Goal: Information Seeking & Learning: Learn about a topic

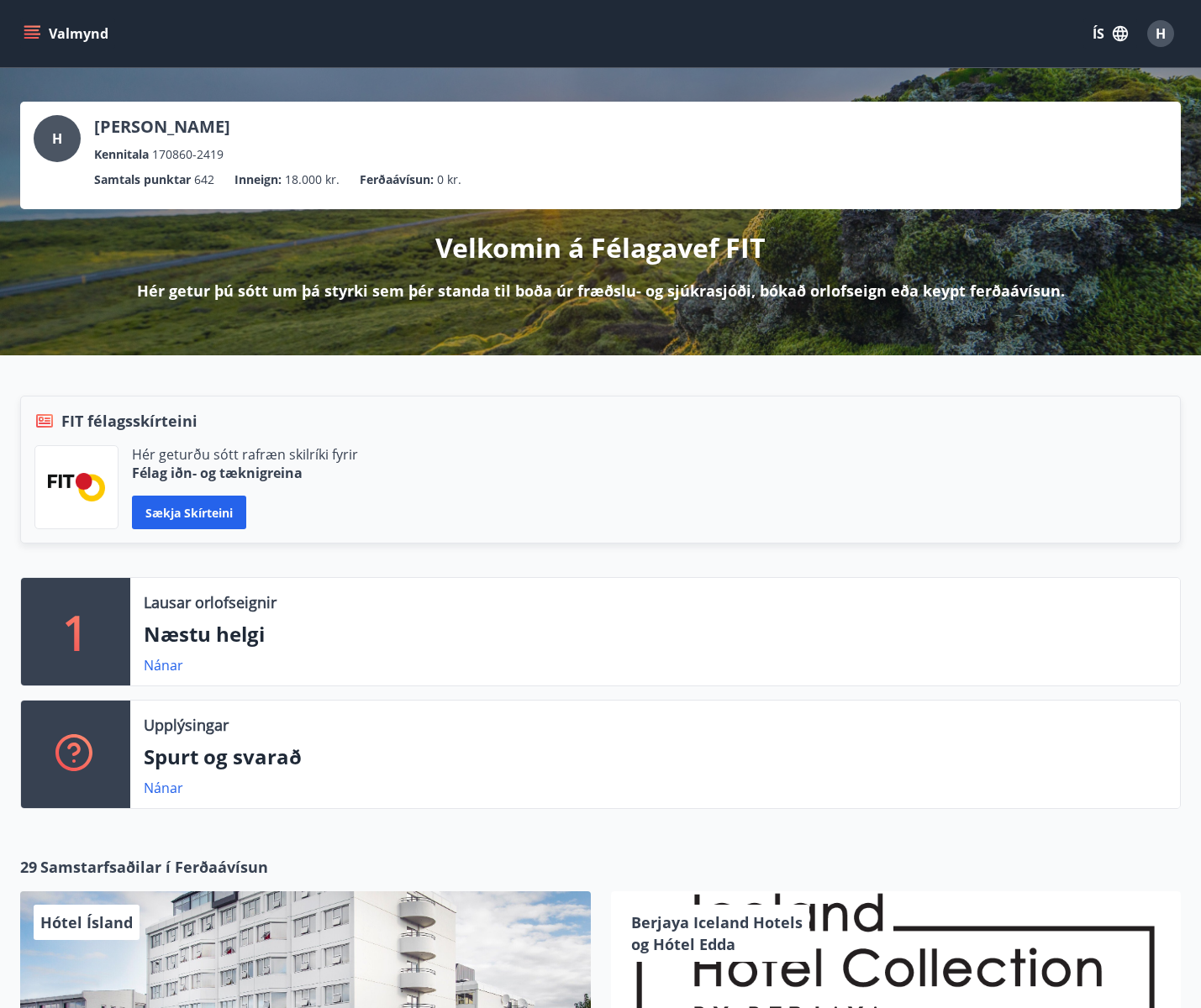
click at [46, 37] on button "Valmynd" at bounding box center [68, 34] width 95 height 30
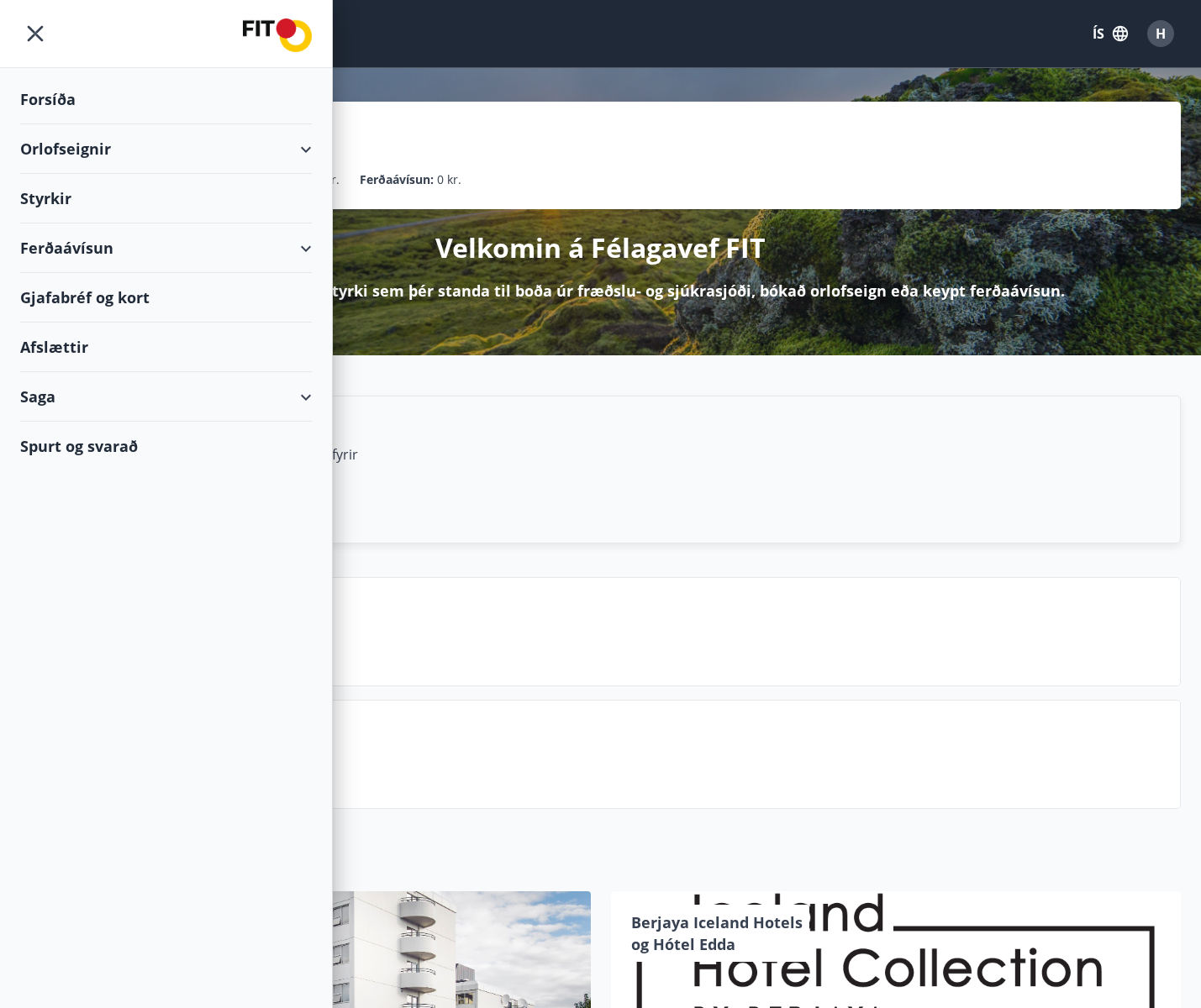
click at [93, 349] on div "Afslættir" at bounding box center [166, 347] width 292 height 50
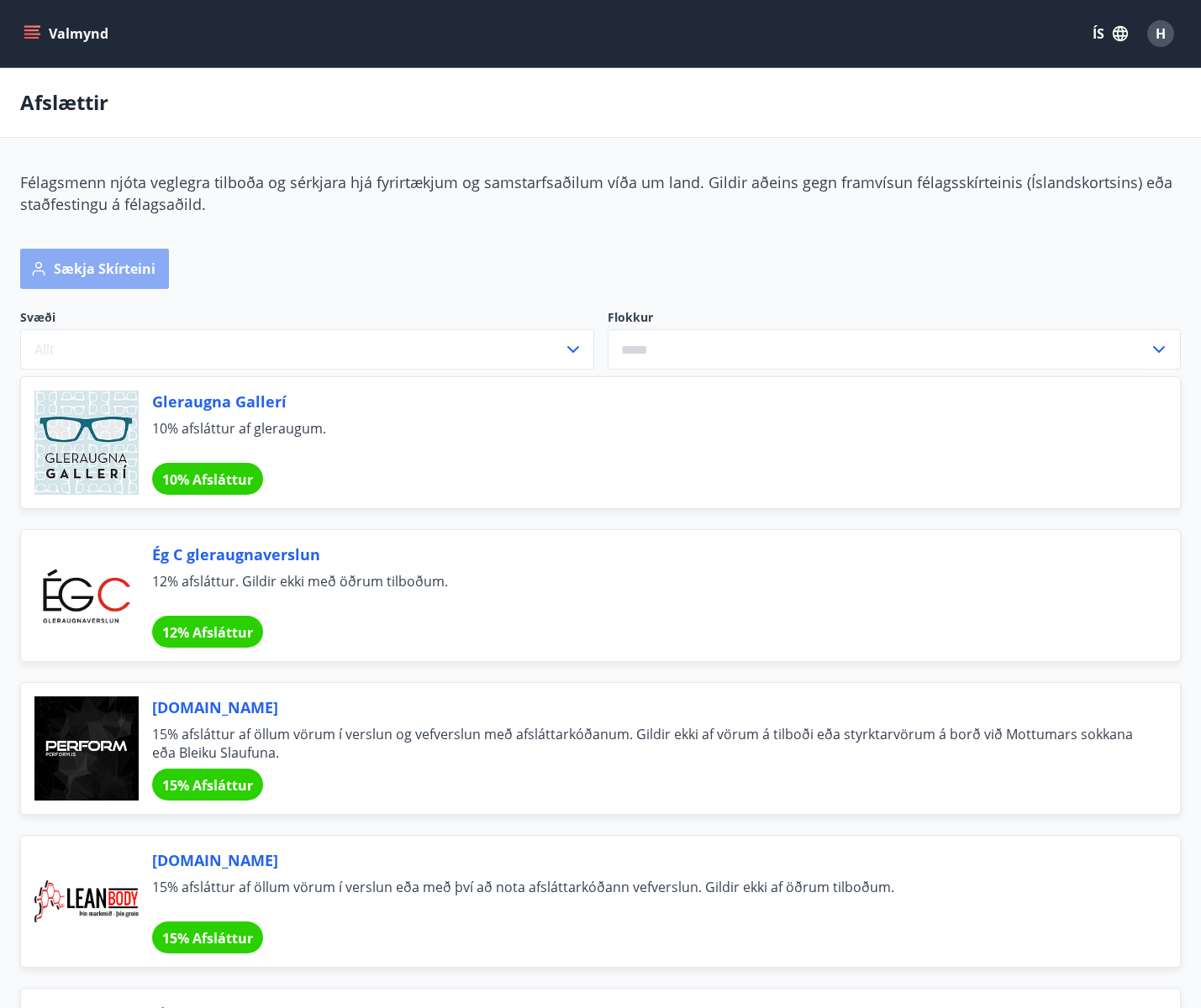
click at [169, 289] on button "Sækja skírteini" at bounding box center [94, 268] width 149 height 40
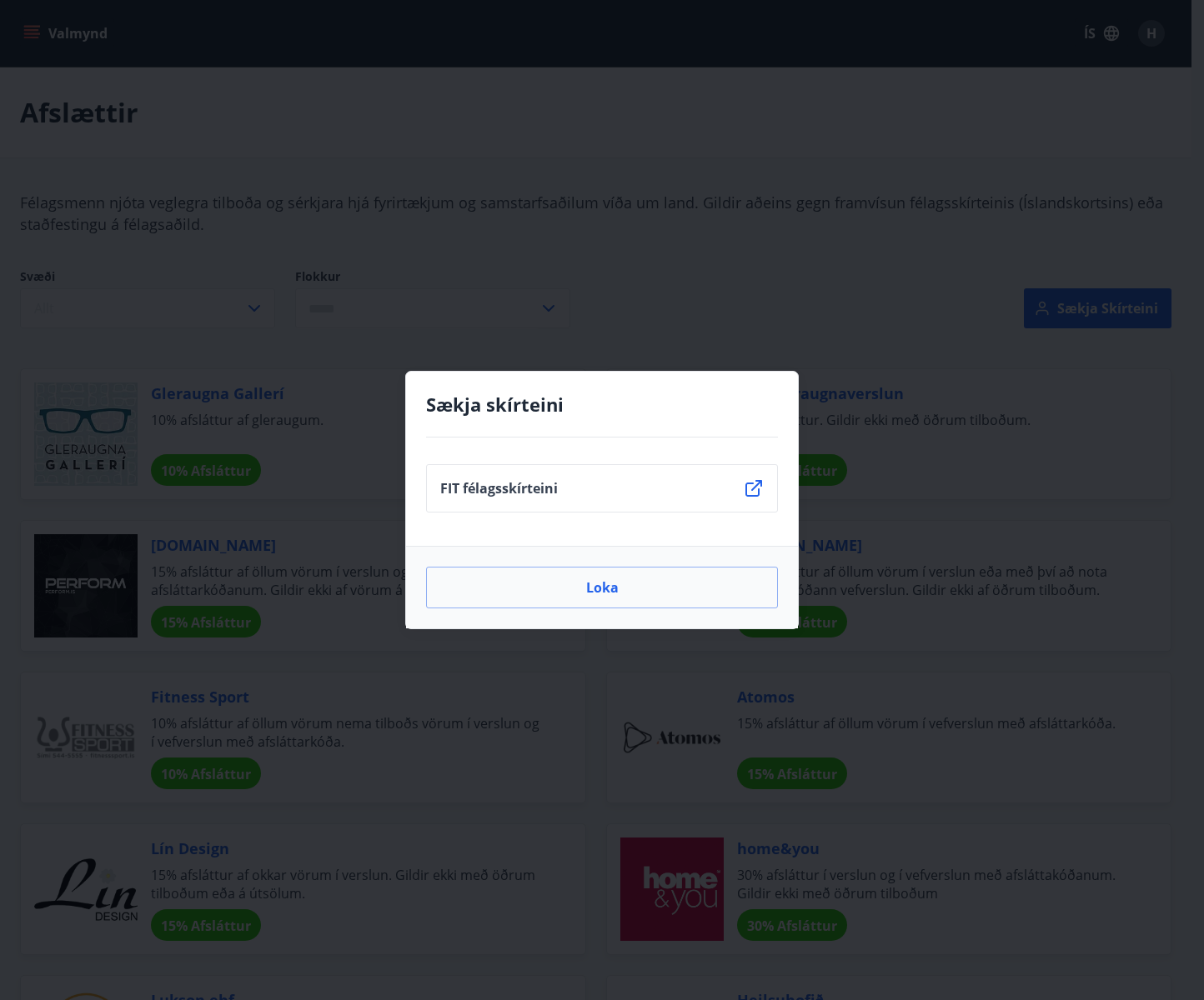
click at [864, 262] on div "Sækja skírteini FIT félagsskírteini Loka" at bounding box center [602, 500] width 1204 height 1000
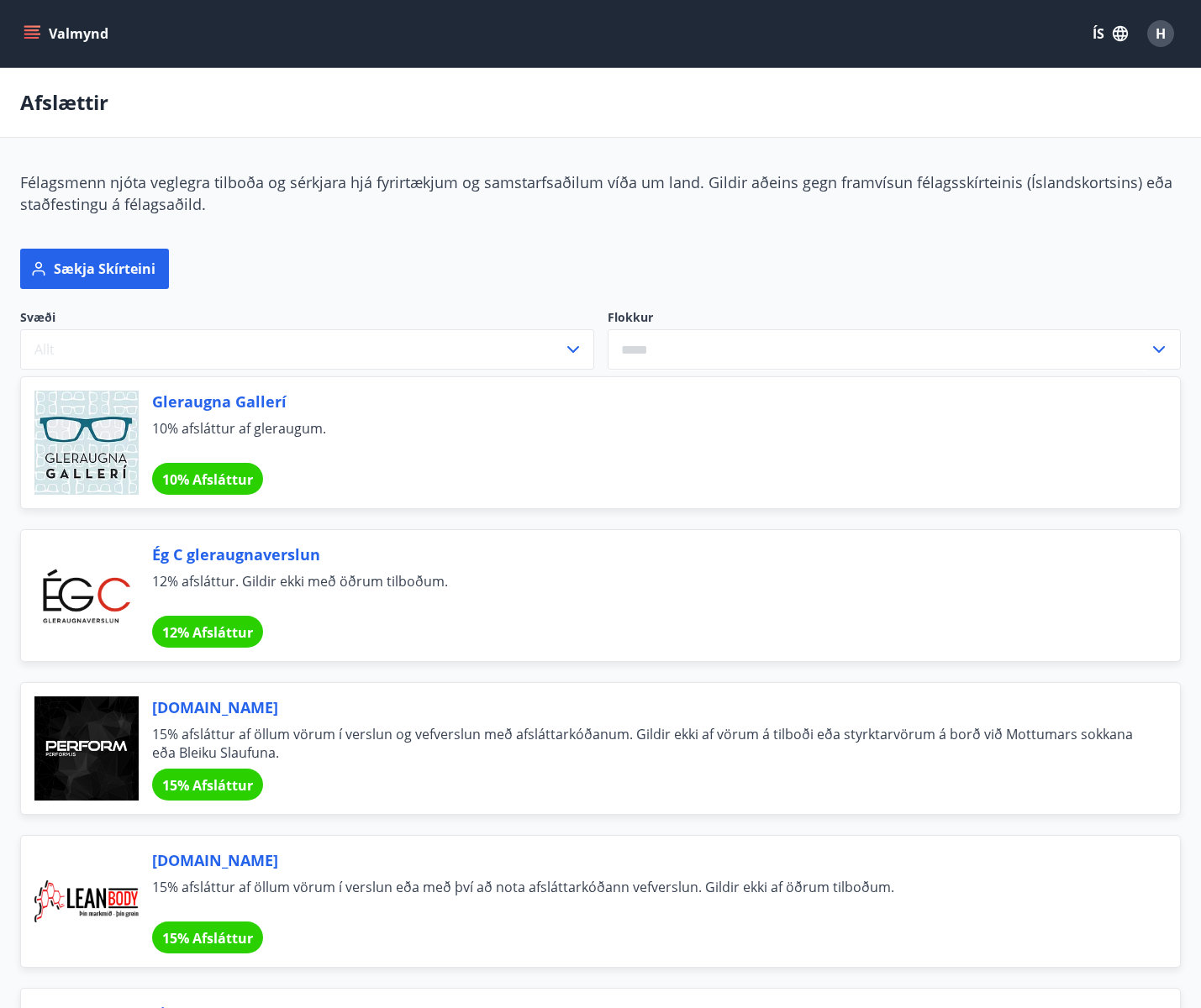
click at [174, 370] on div at bounding box center [524, 373] width 1008 height 7
click at [189, 330] on button "Allt" at bounding box center [307, 349] width 574 height 40
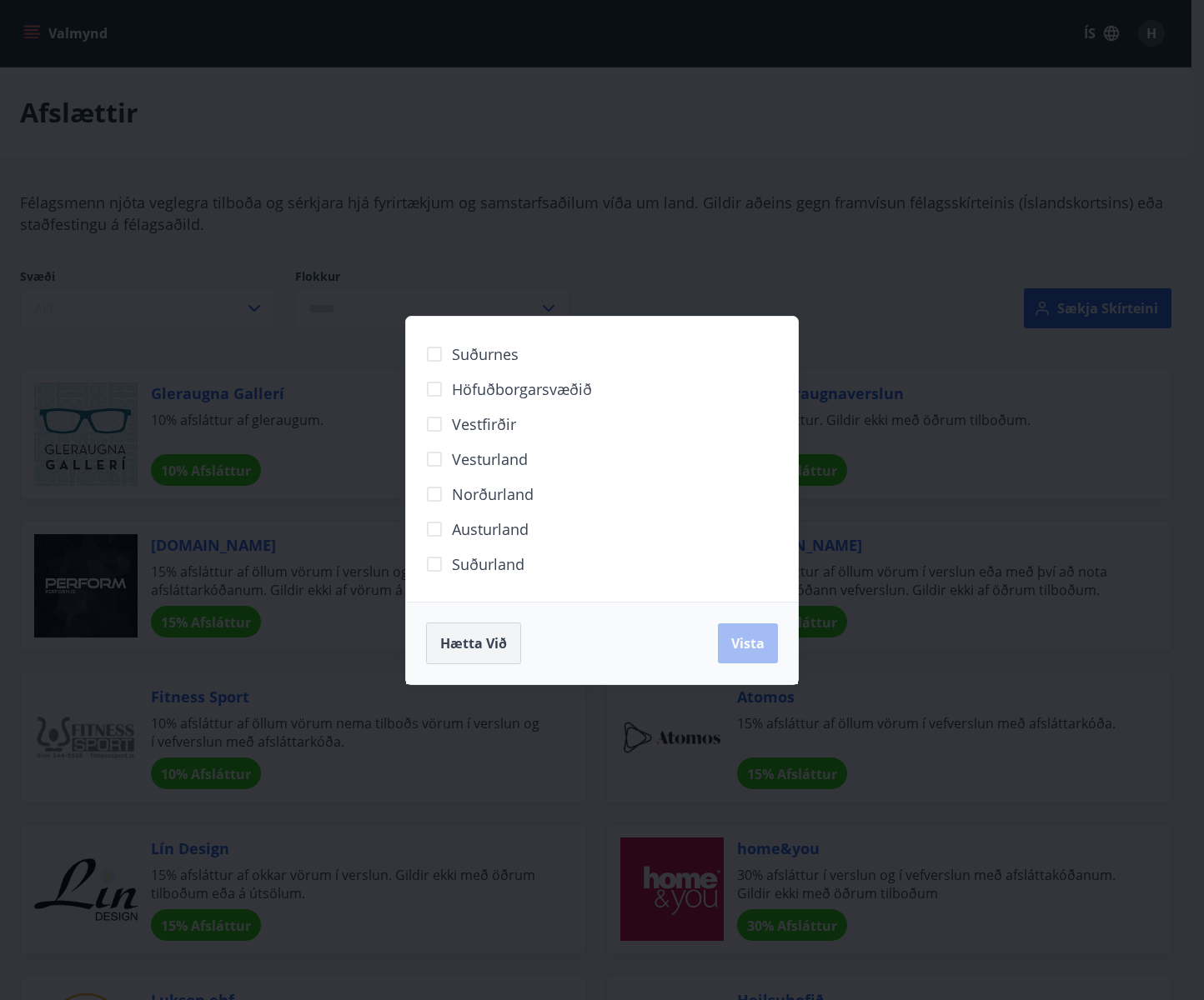
click at [510, 639] on button "Hætta við" at bounding box center [474, 643] width 95 height 42
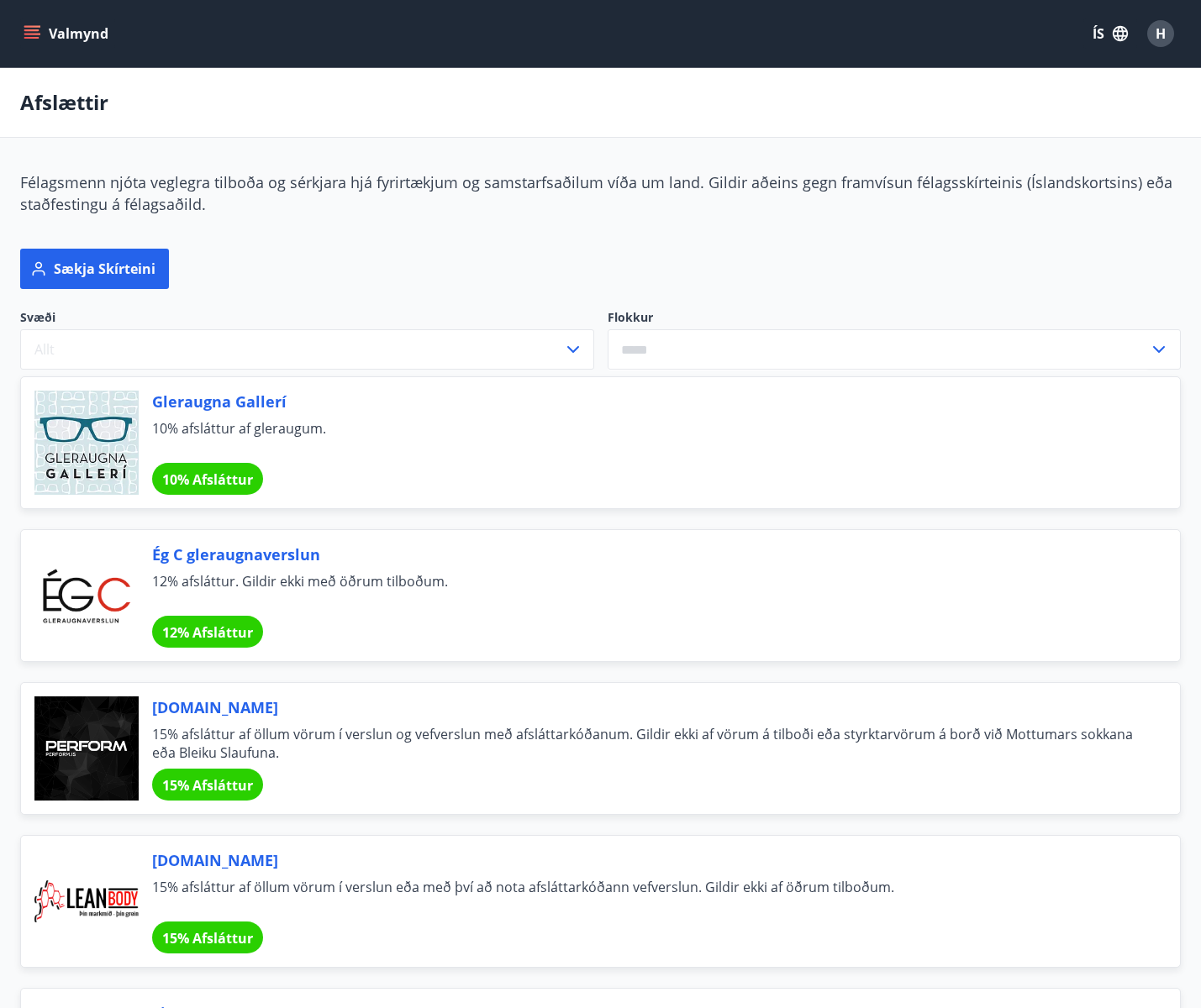
click at [608, 330] on input "text" at bounding box center [879, 350] width 542 height 41
click at [692, 309] on div "Svæði Allt Flokkur Afþreying Bíllinn Fatnaður Gisting Matur og veitingar Gjafav…" at bounding box center [601, 339] width 1161 height 61
click at [1150, 339] on icon at bounding box center [1160, 349] width 21 height 21
click at [242, 419] on span "10% afsláttur af gleraugum." at bounding box center [646, 438] width 988 height 37
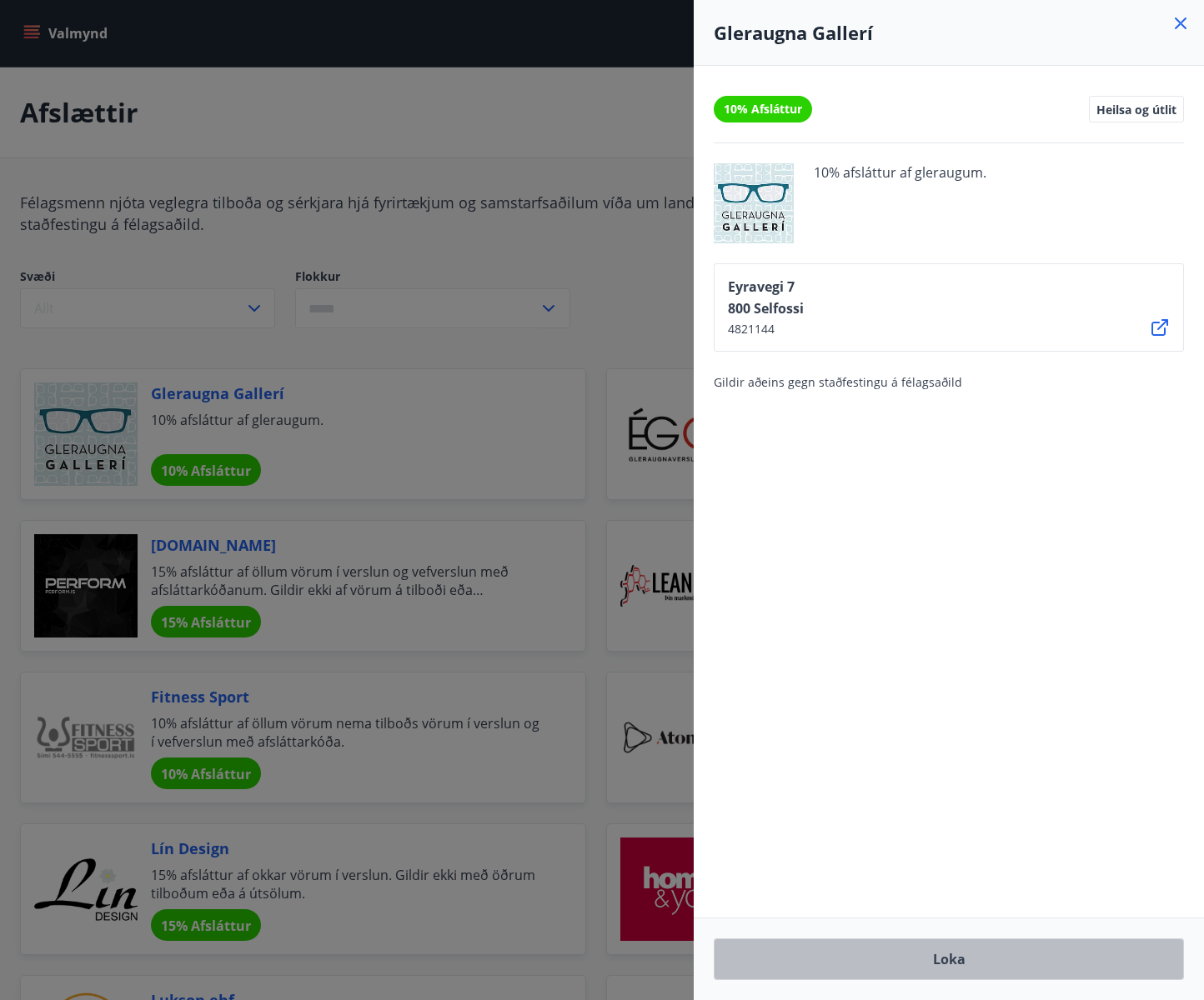
click at [964, 974] on button "Loka" at bounding box center [948, 959] width 470 height 42
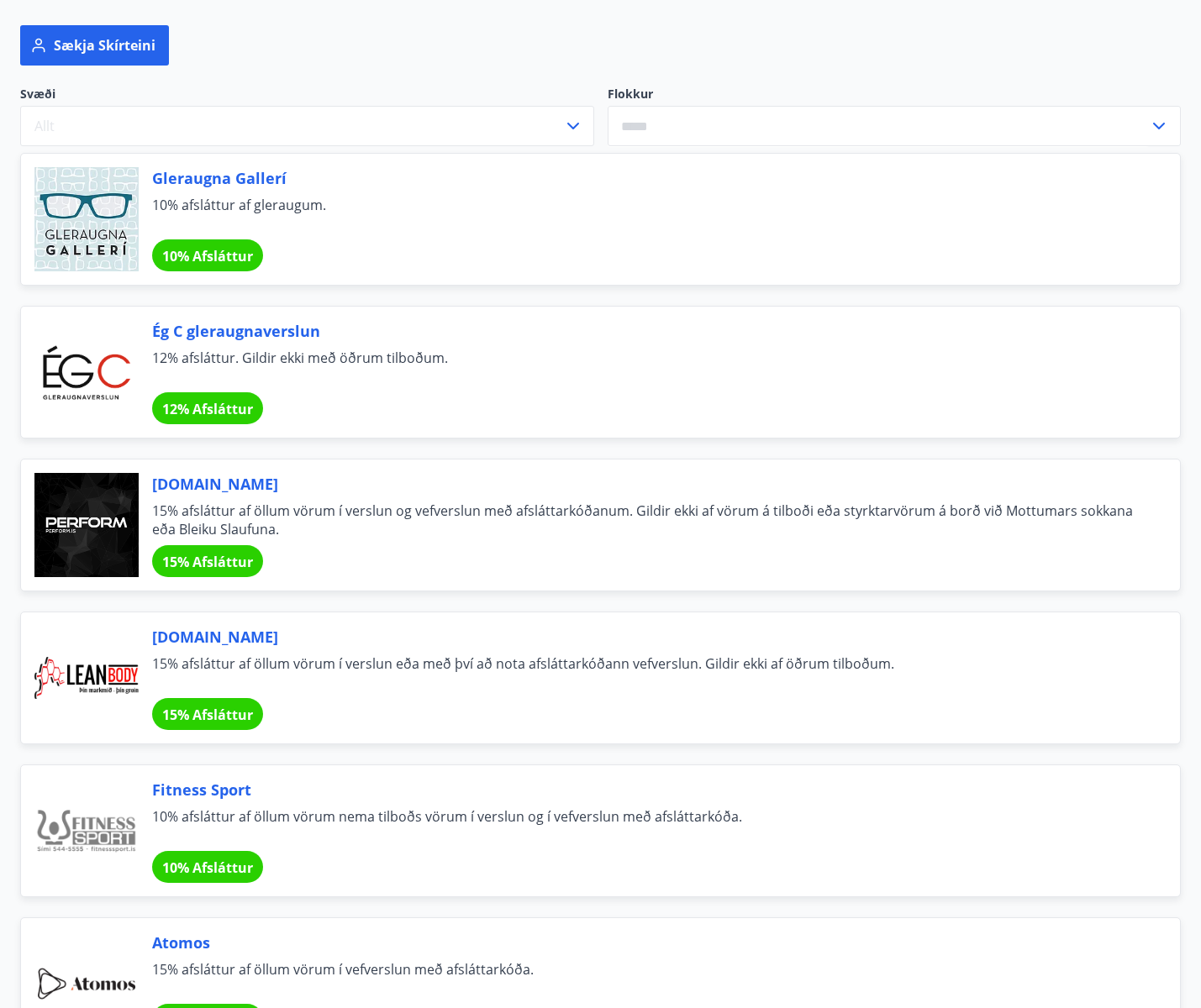
scroll to position [397, 0]
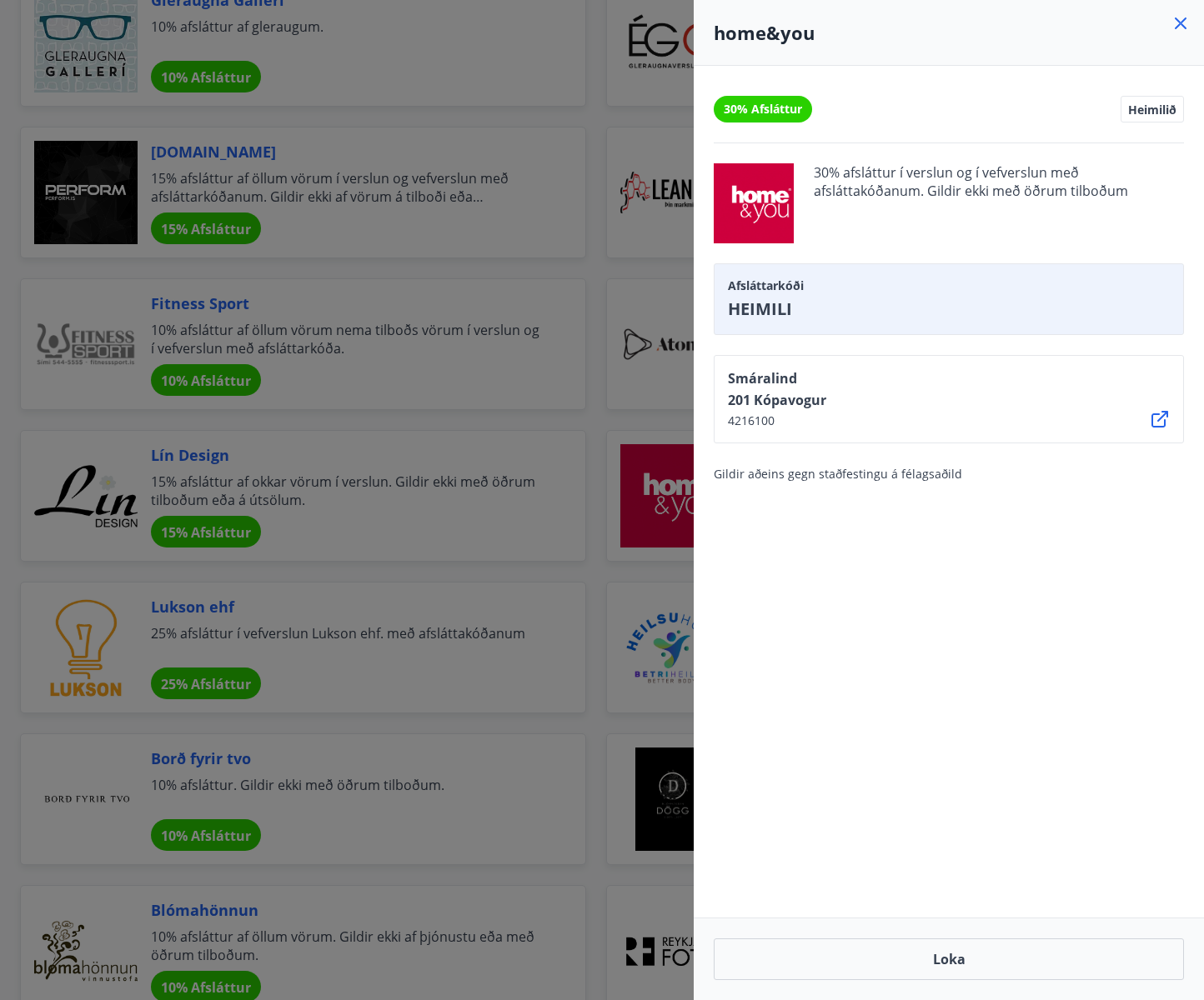
click at [1158, 419] on icon at bounding box center [1160, 420] width 20 height 20
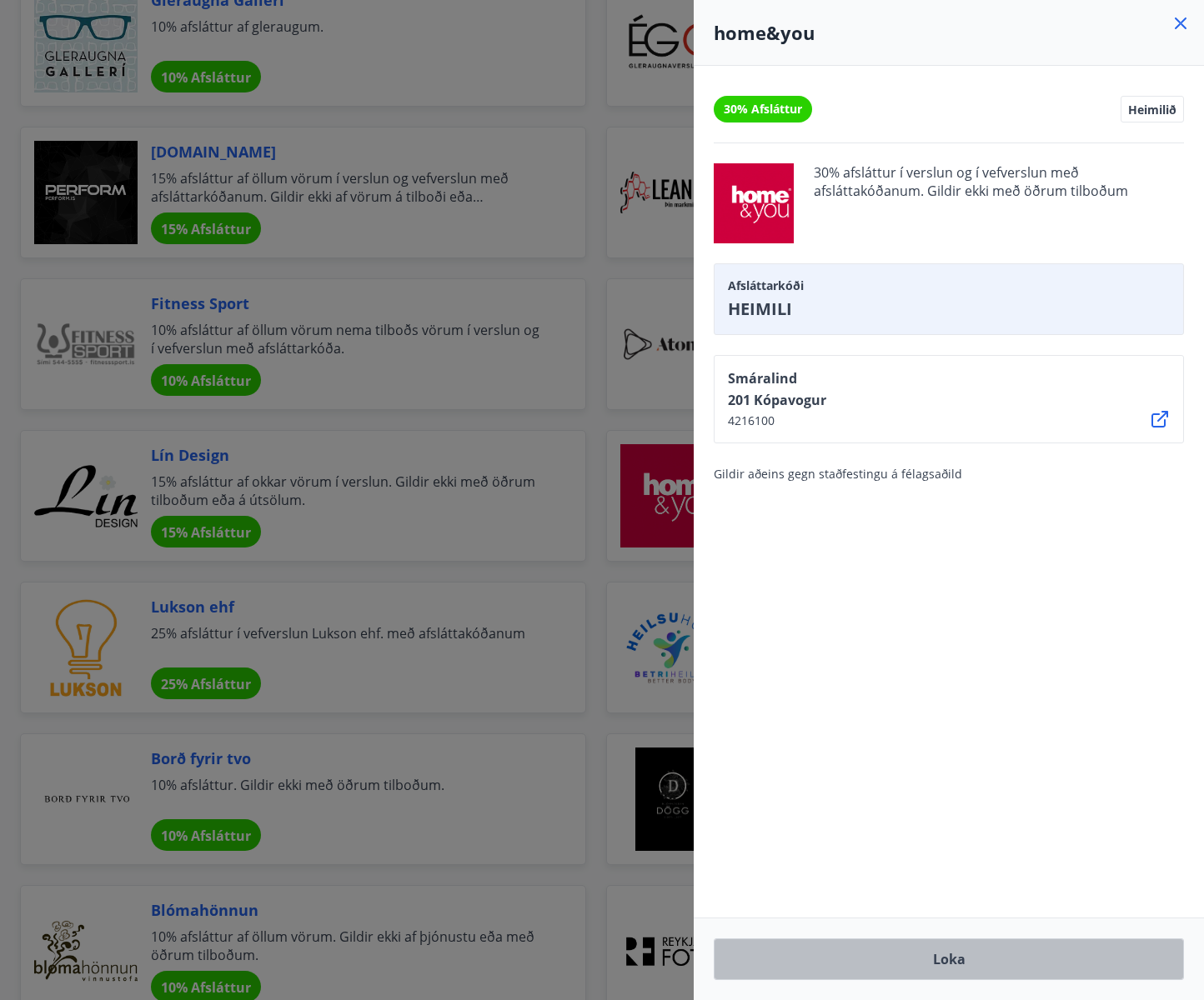
click at [999, 957] on button "Loka" at bounding box center [948, 959] width 470 height 42
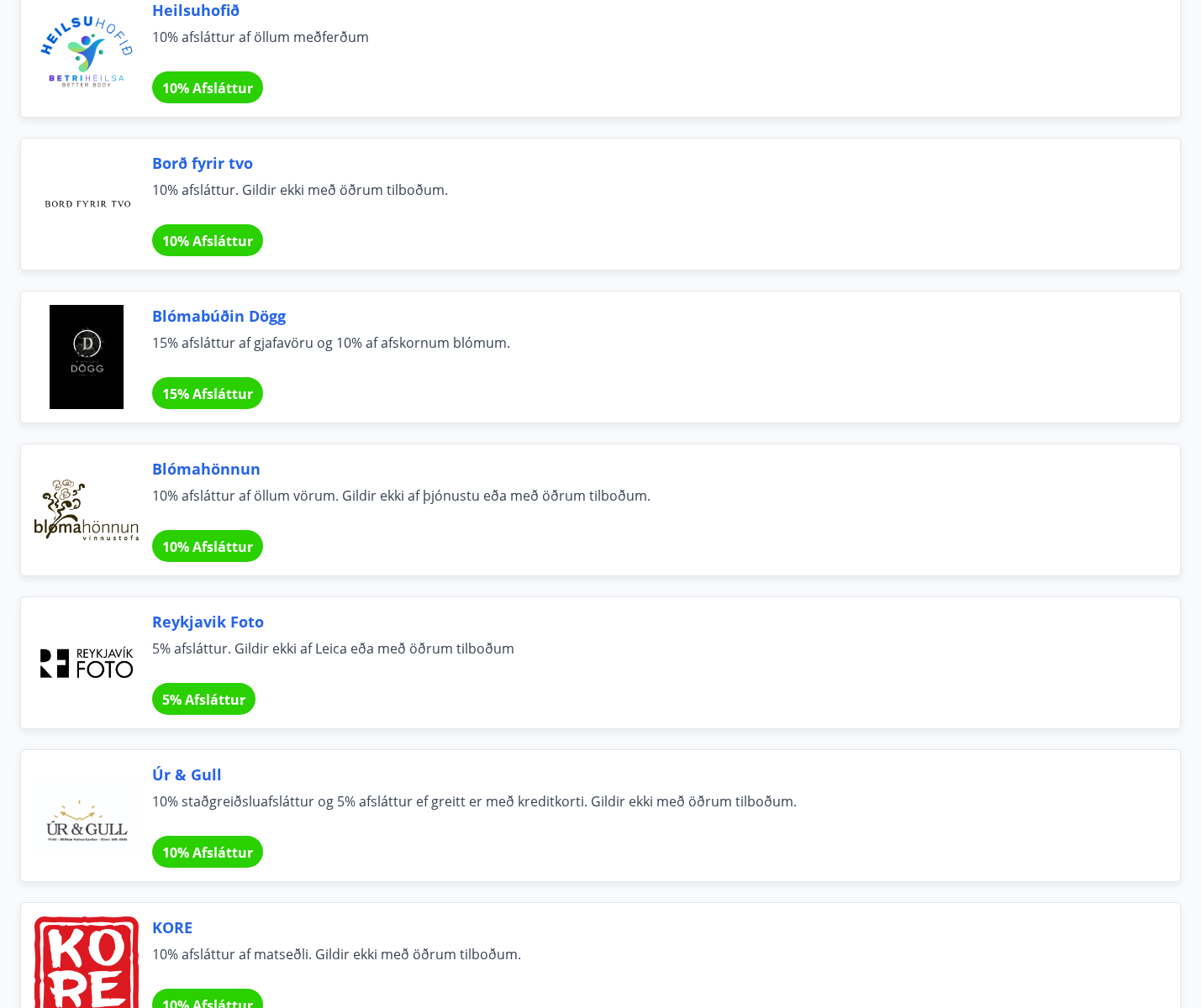
scroll to position [1854, 0]
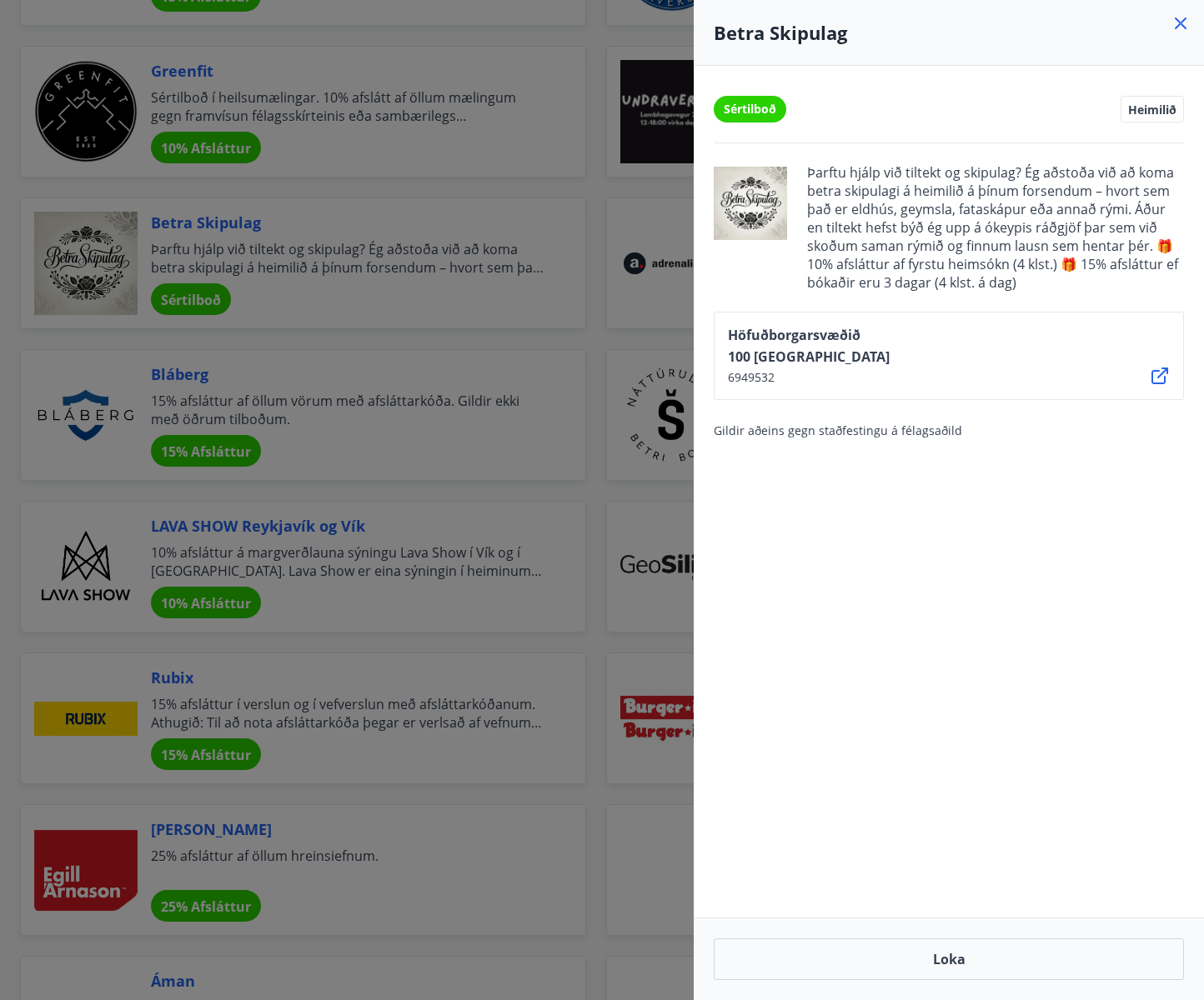
click at [594, 211] on div at bounding box center [602, 500] width 1204 height 1000
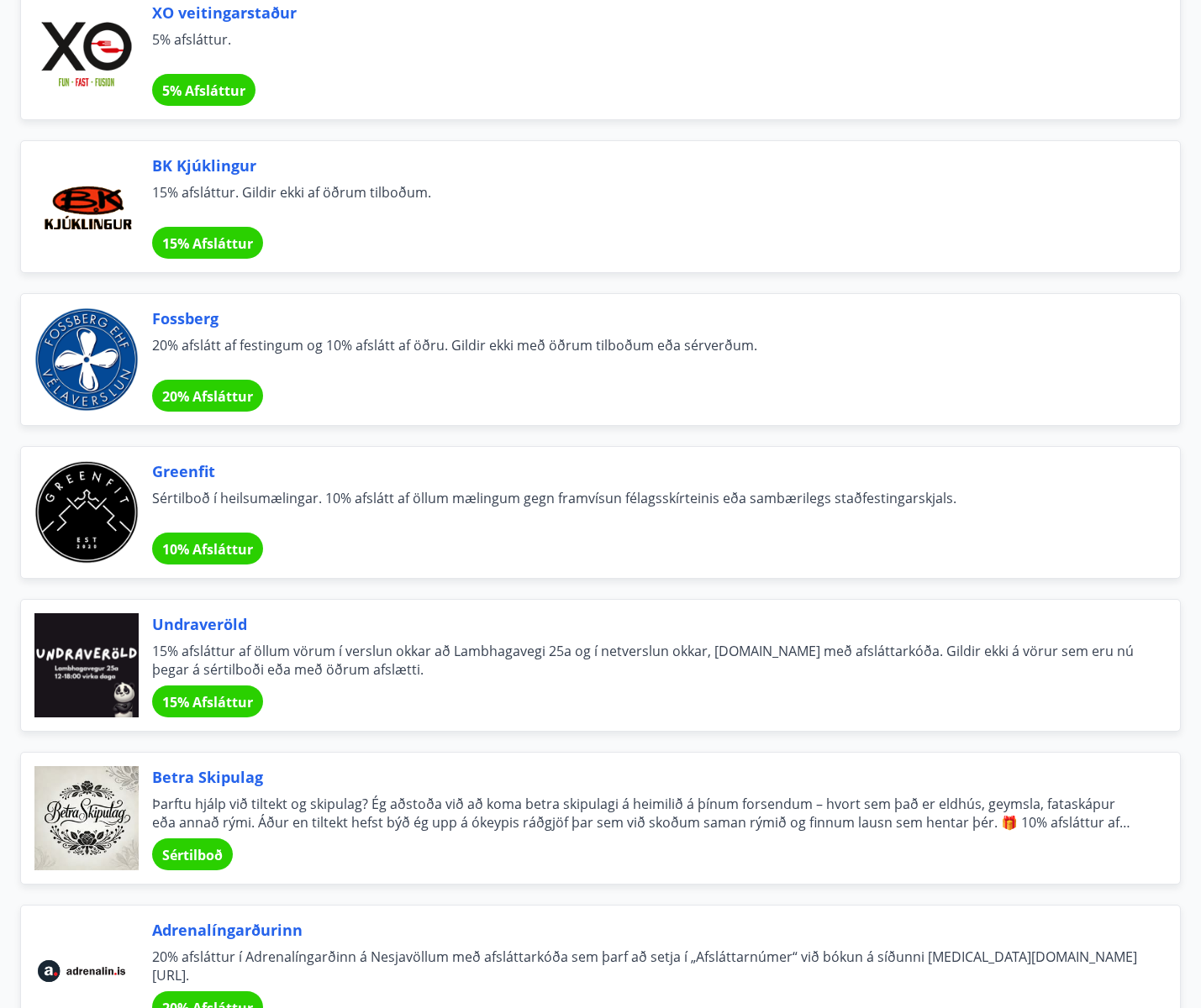
scroll to position [3019, 0]
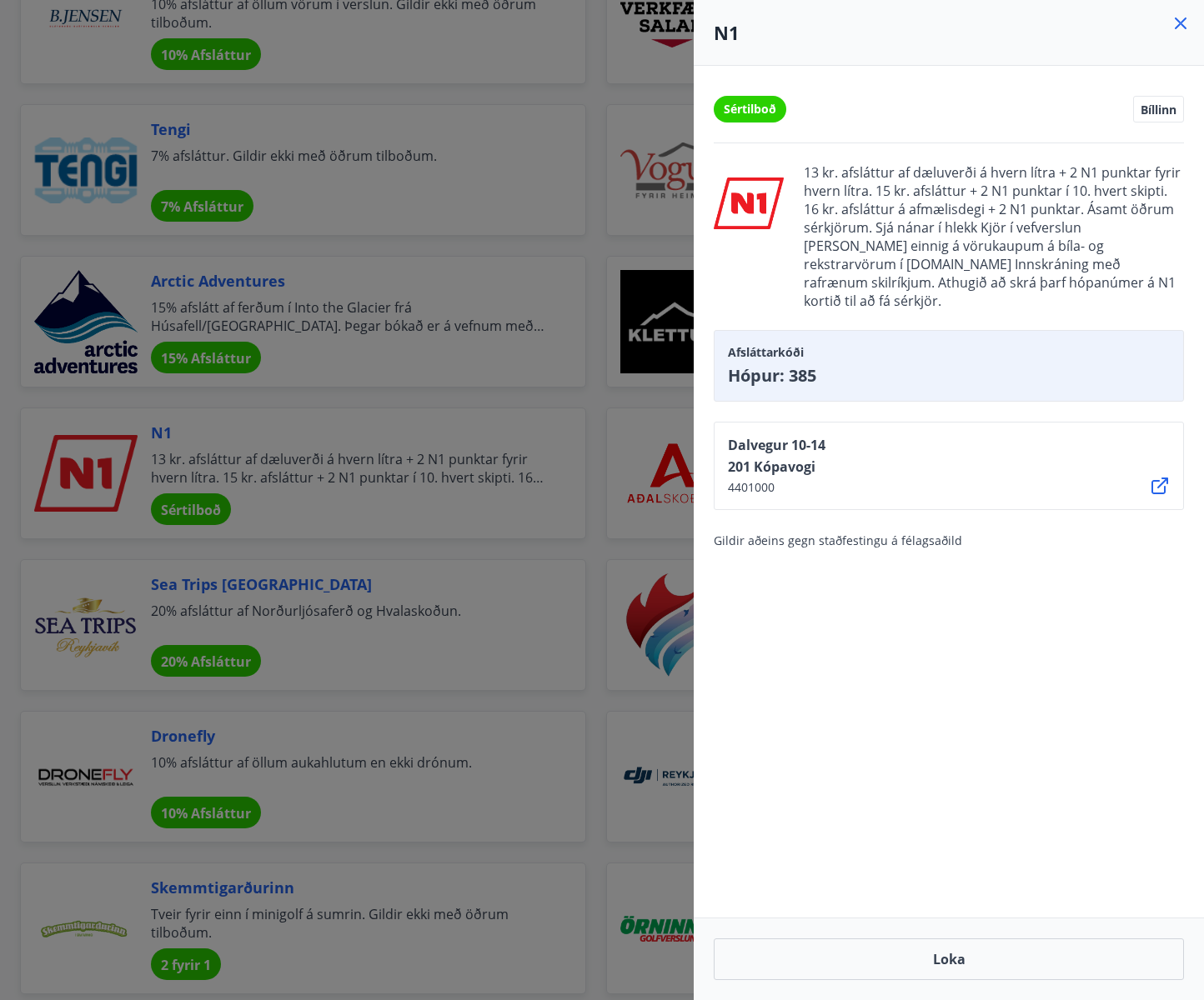
click at [596, 501] on div at bounding box center [602, 500] width 1204 height 1000
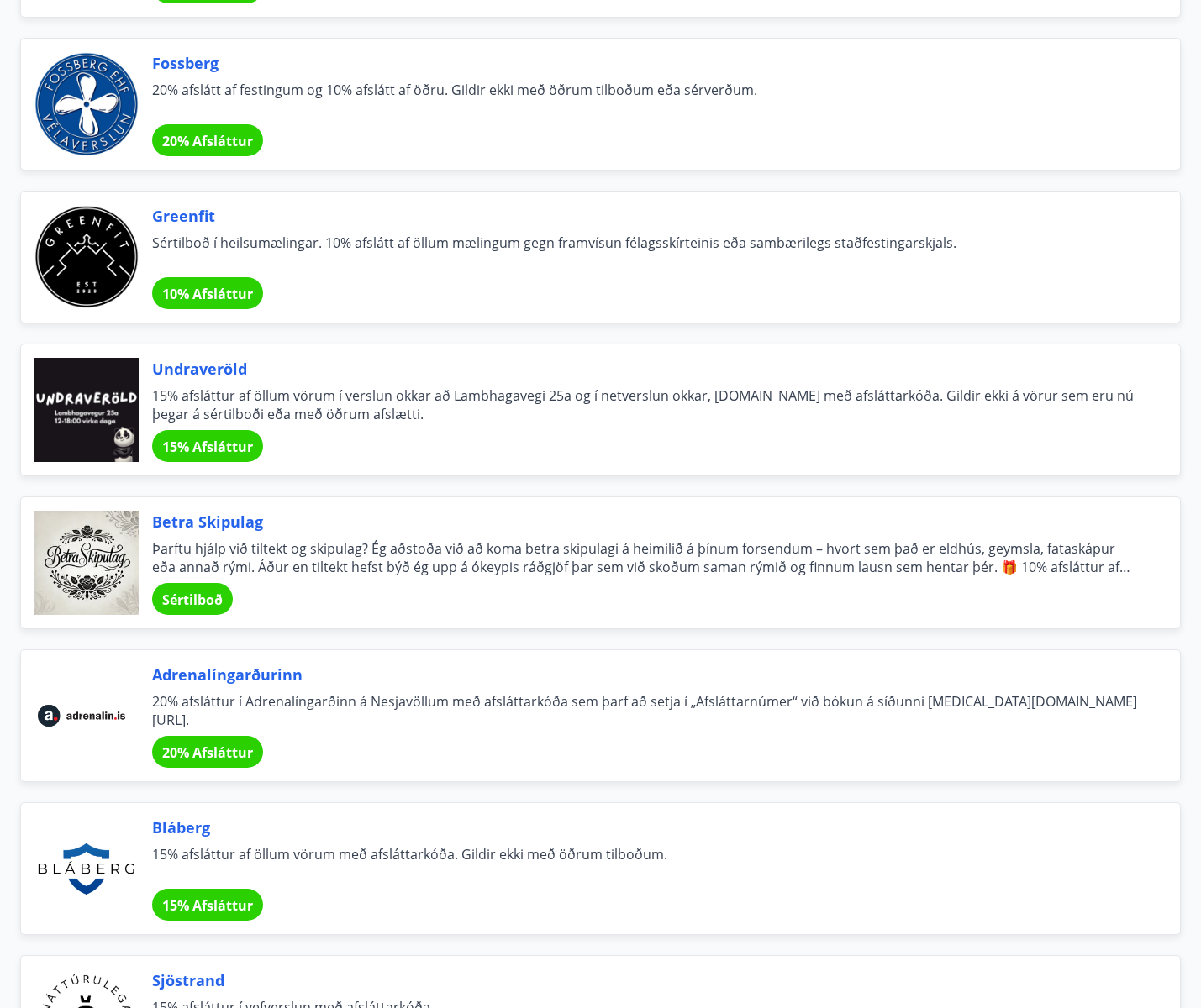
scroll to position [3330, 0]
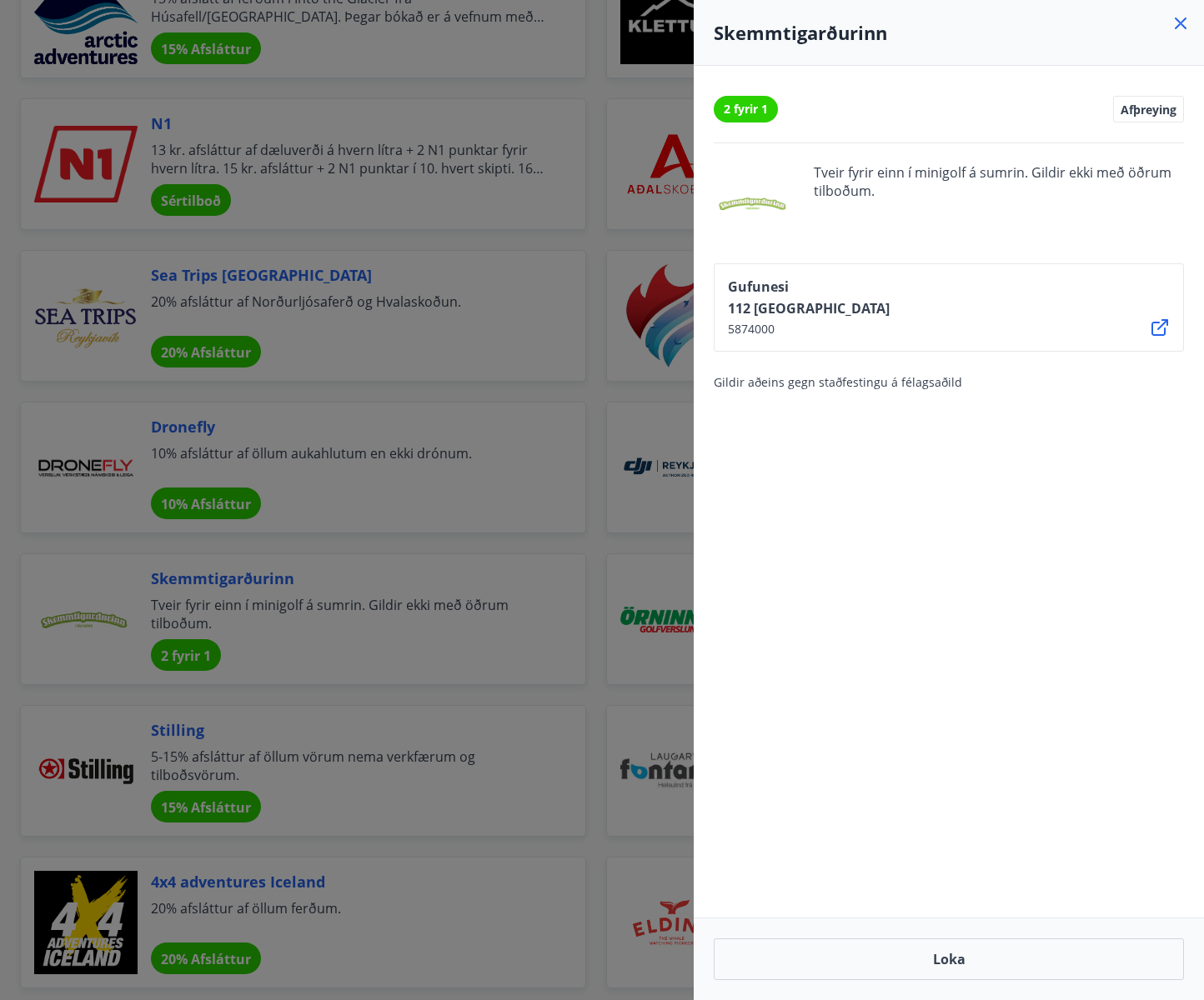
click at [321, 496] on div at bounding box center [602, 500] width 1204 height 1000
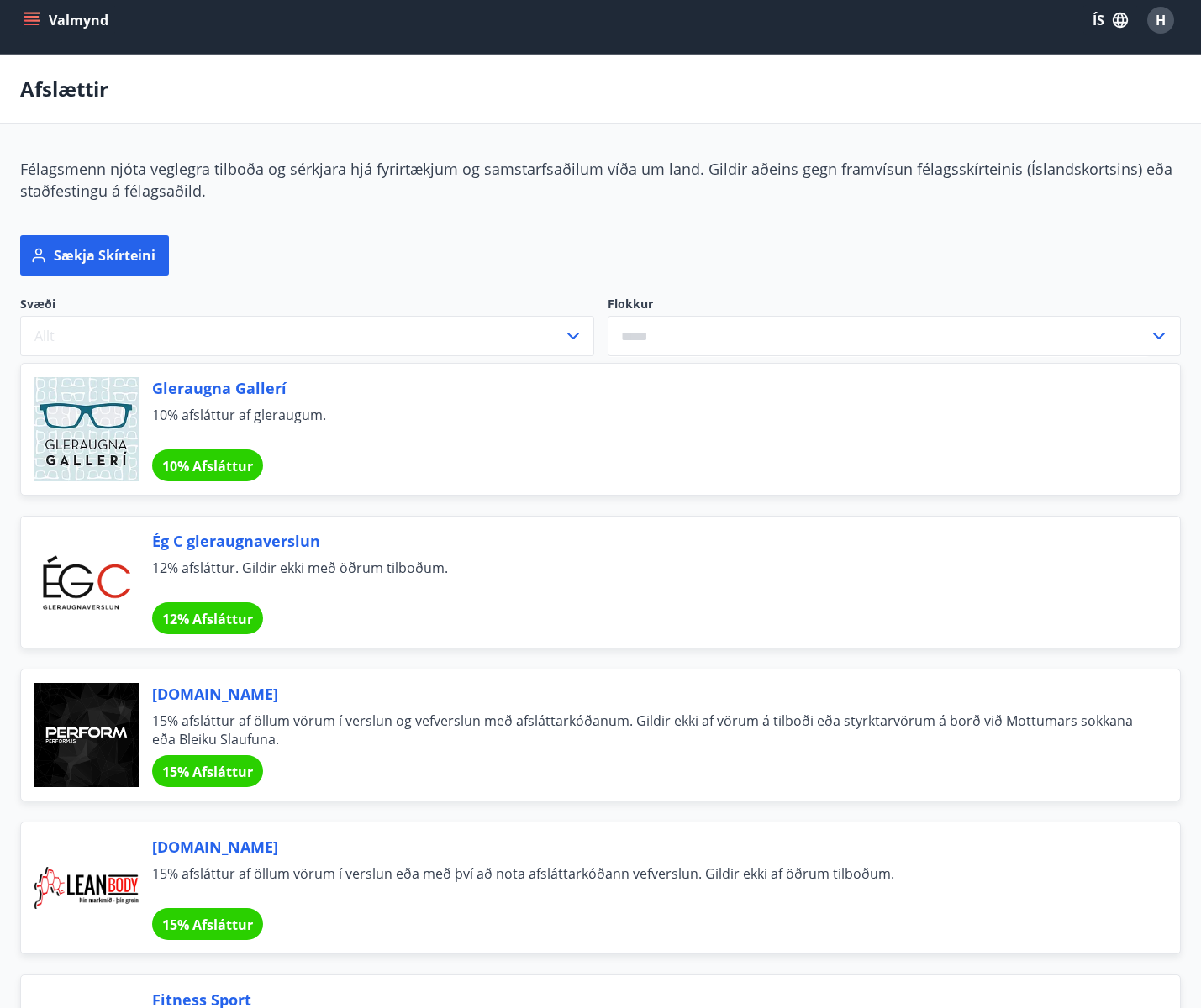
scroll to position [0, 0]
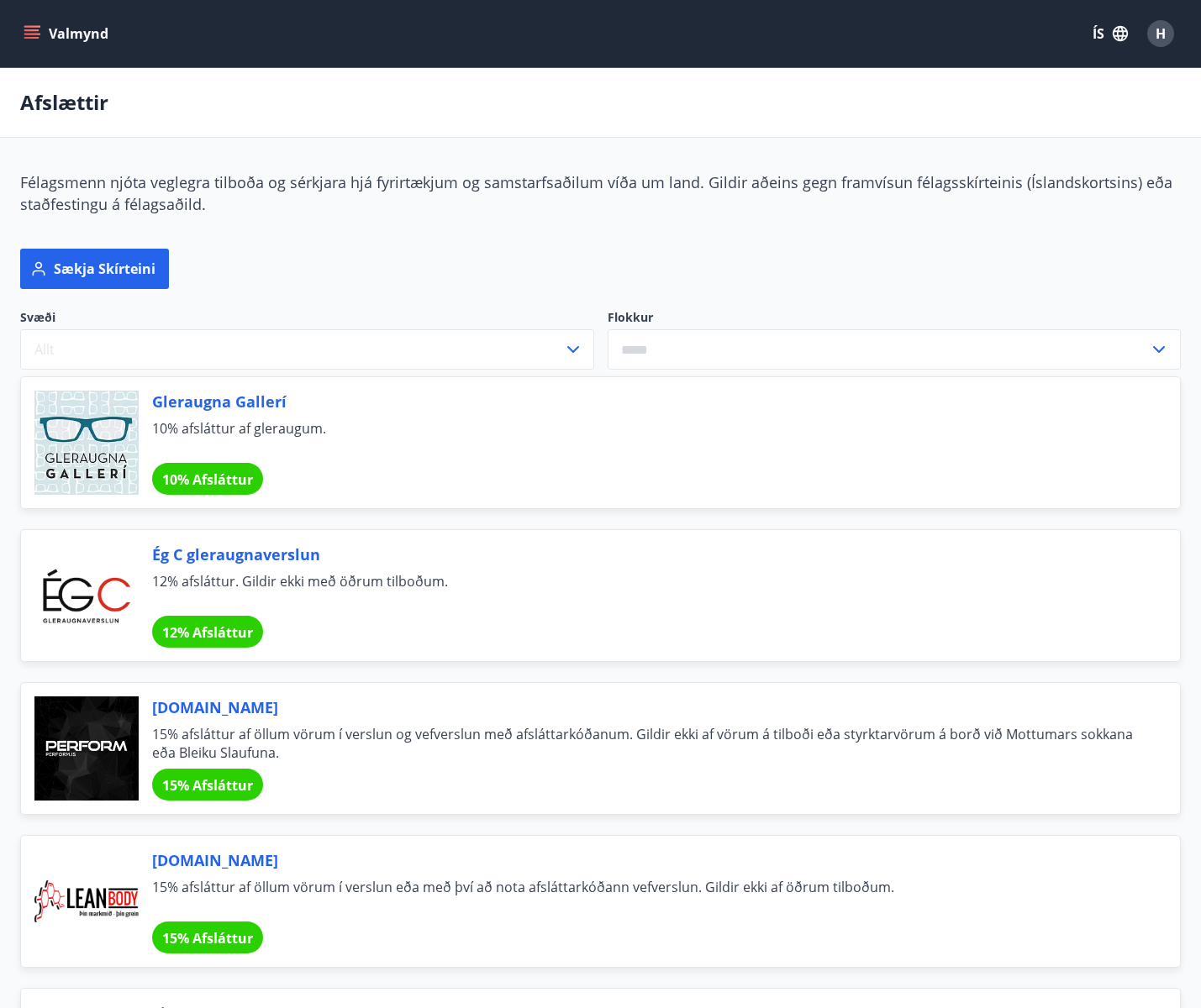
click at [789, 215] on div "Félagsmenn njóta veglegra tilboða og sérkjara hjá fyrirtækjum og samstarfsaðilu…" at bounding box center [601, 192] width 1161 height 44
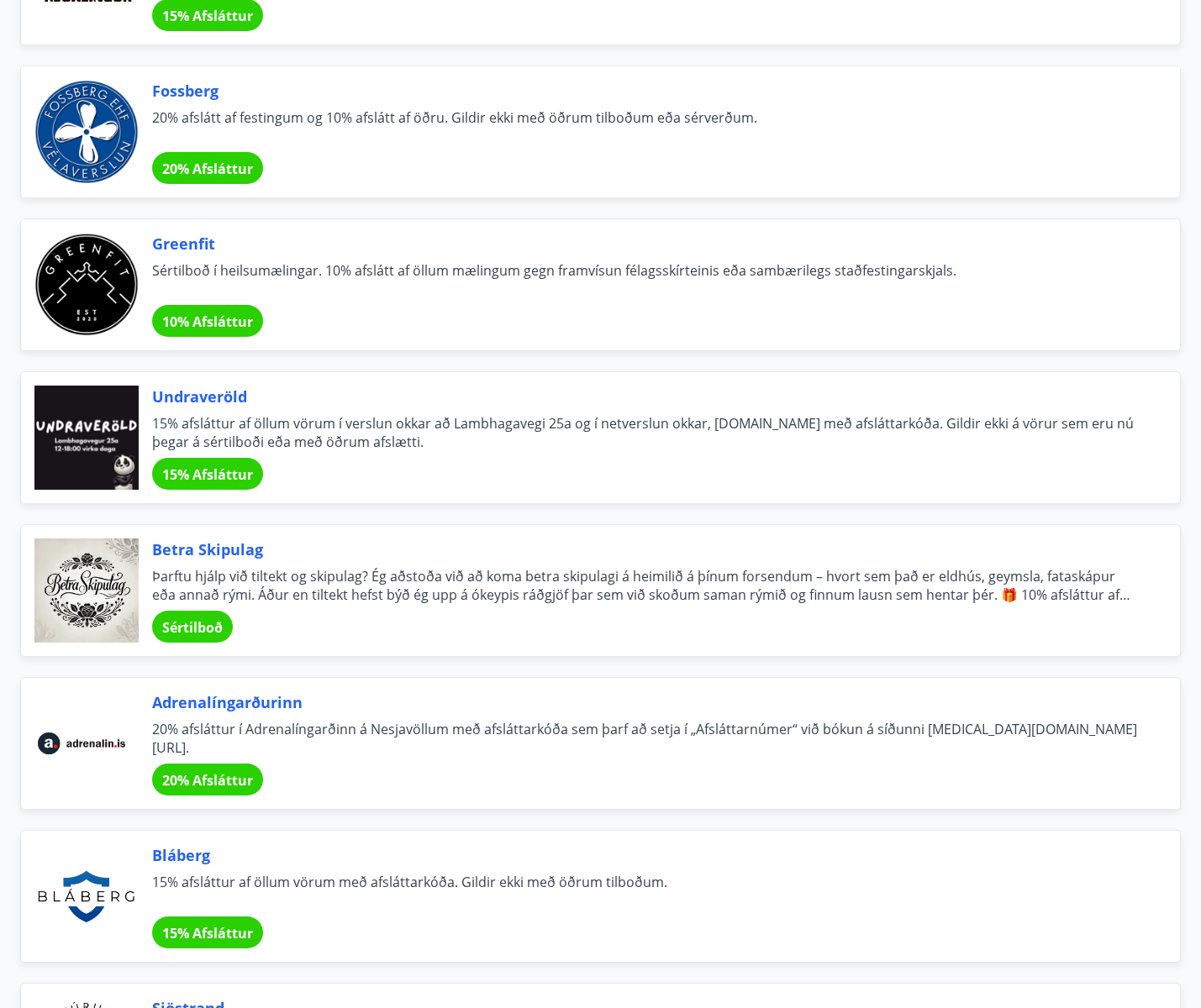
scroll to position [3205, 0]
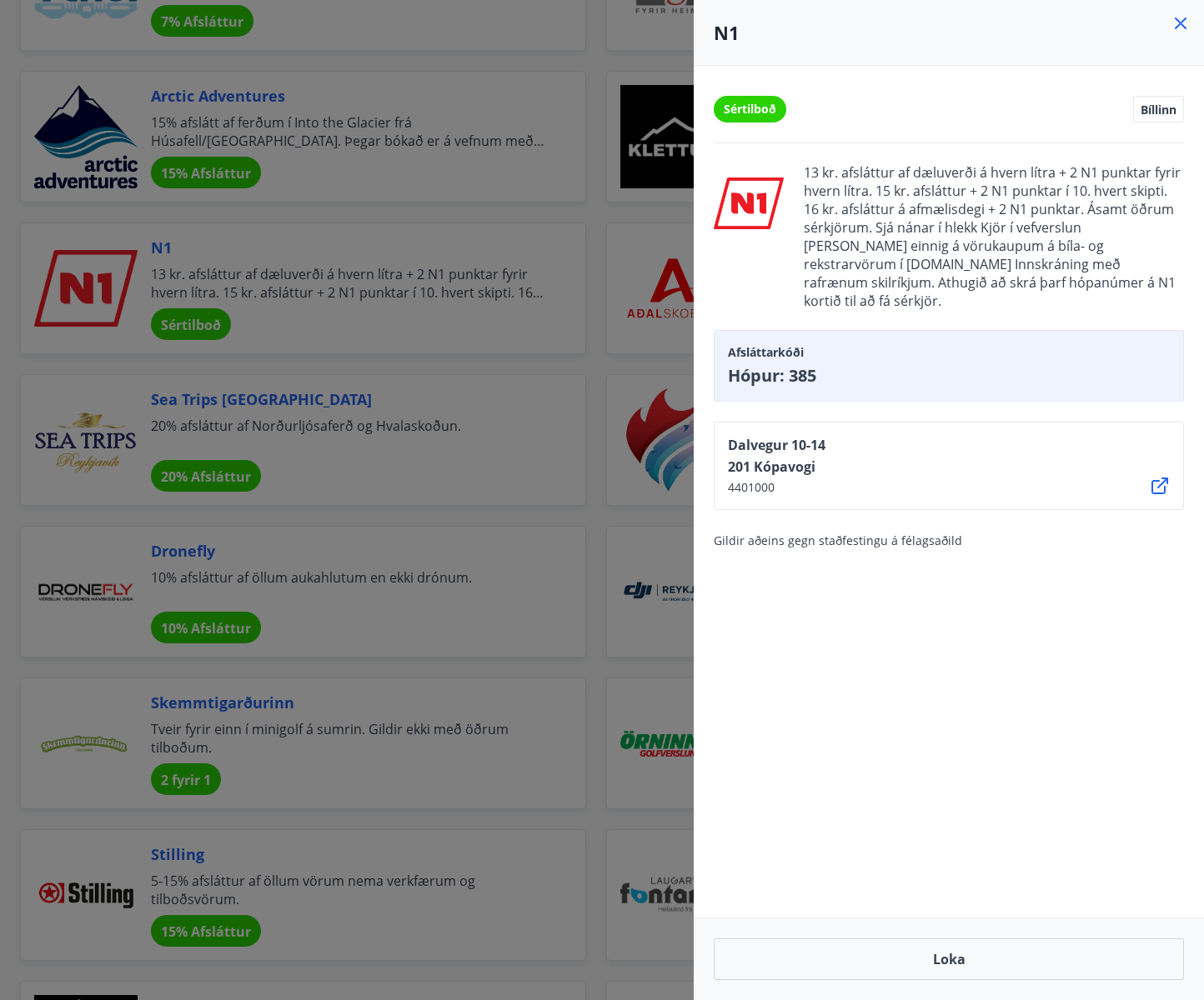
click at [450, 196] on div at bounding box center [602, 500] width 1204 height 1000
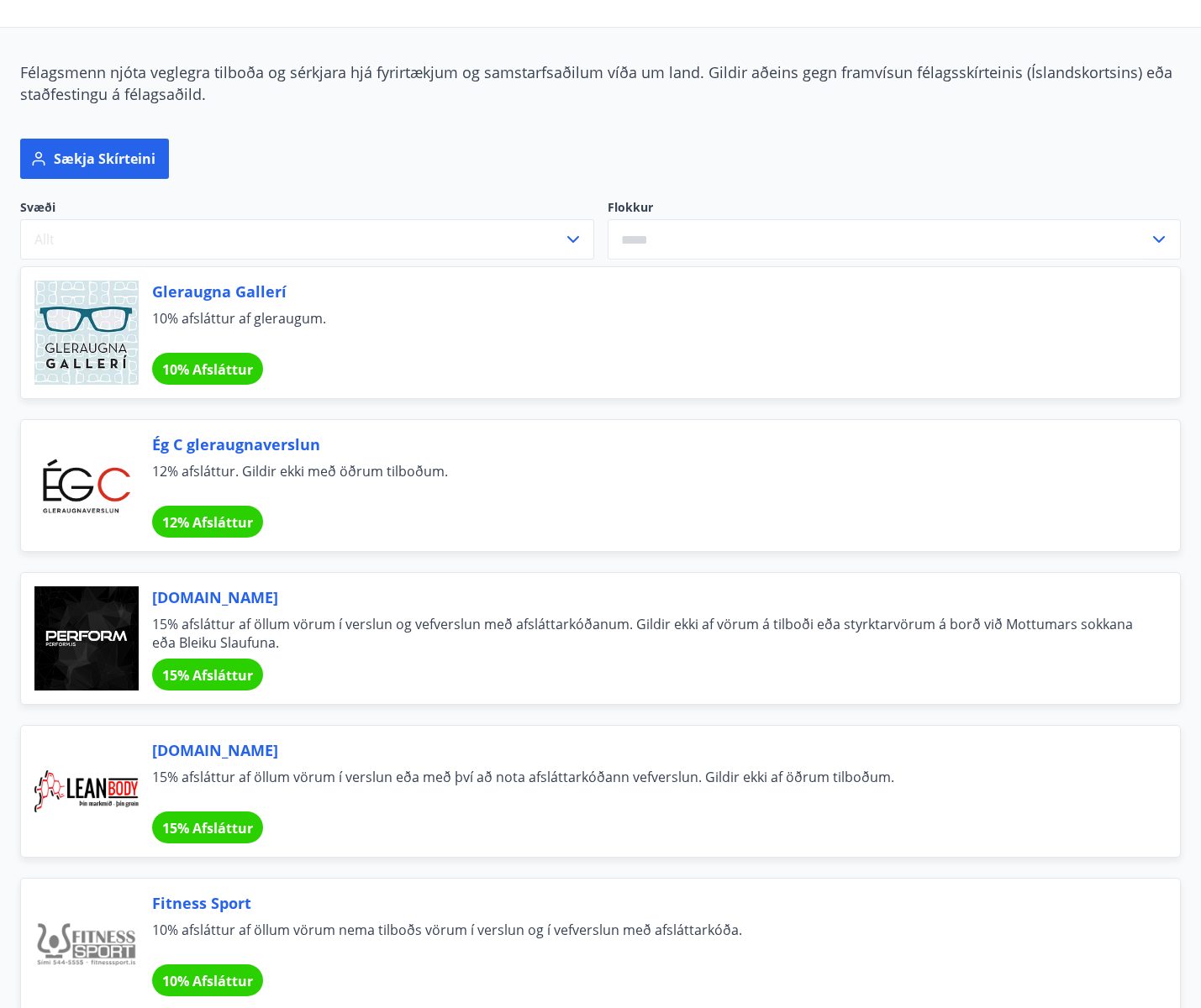
scroll to position [0, 0]
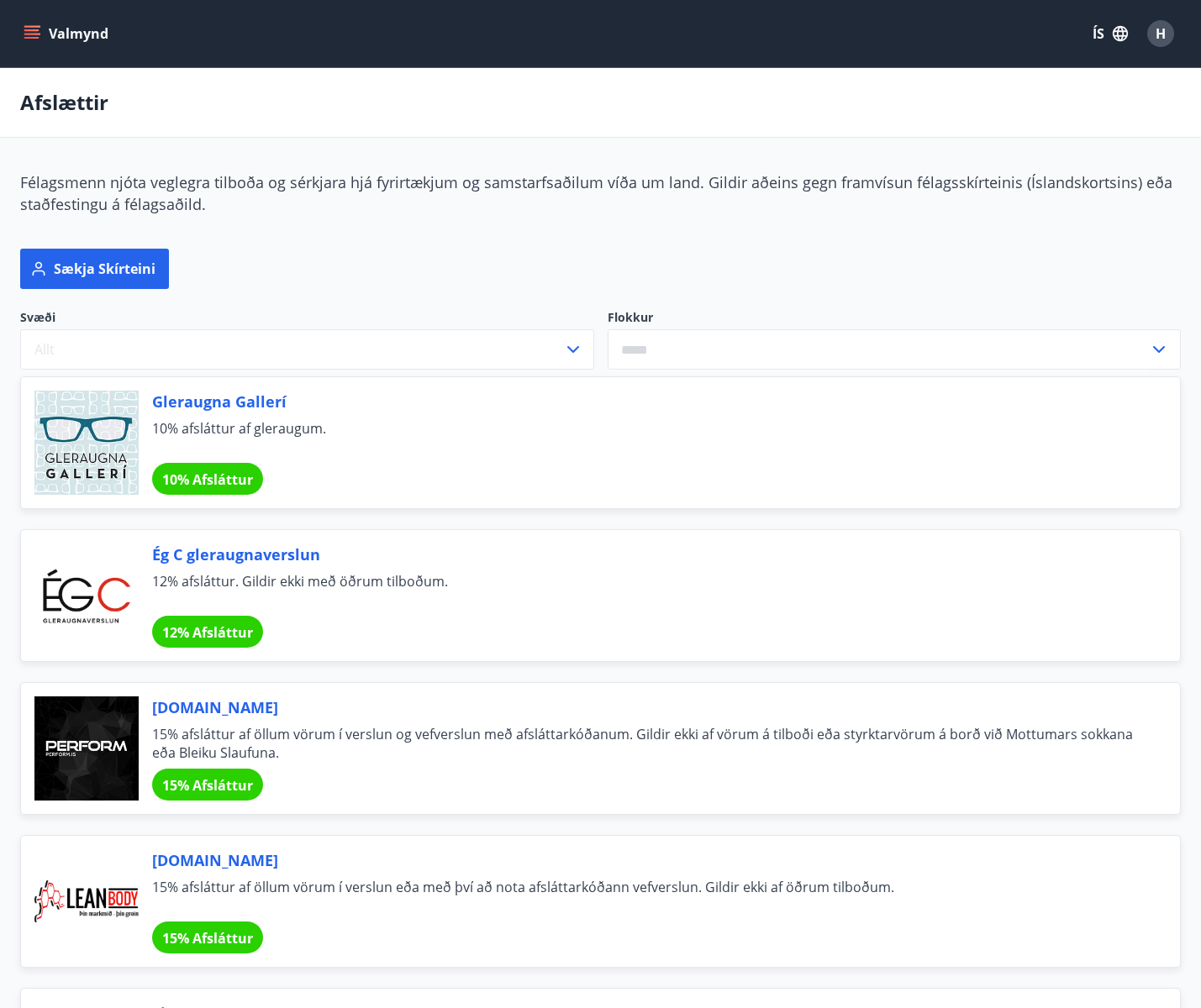
click at [33, 36] on icon "menu" at bounding box center [32, 34] width 17 height 17
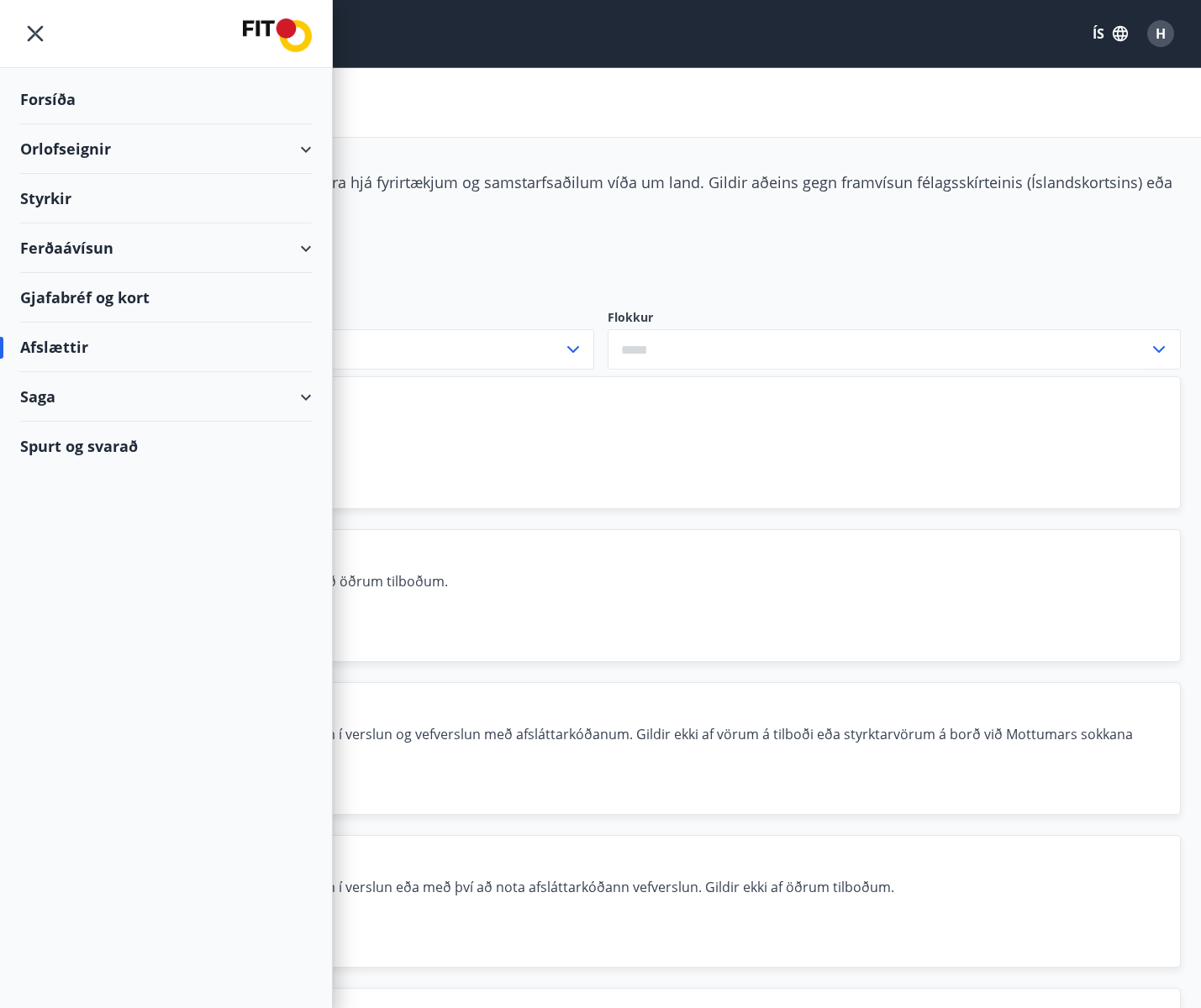
click at [879, 46] on div "Valmynd ÍS H" at bounding box center [601, 33] width 1161 height 40
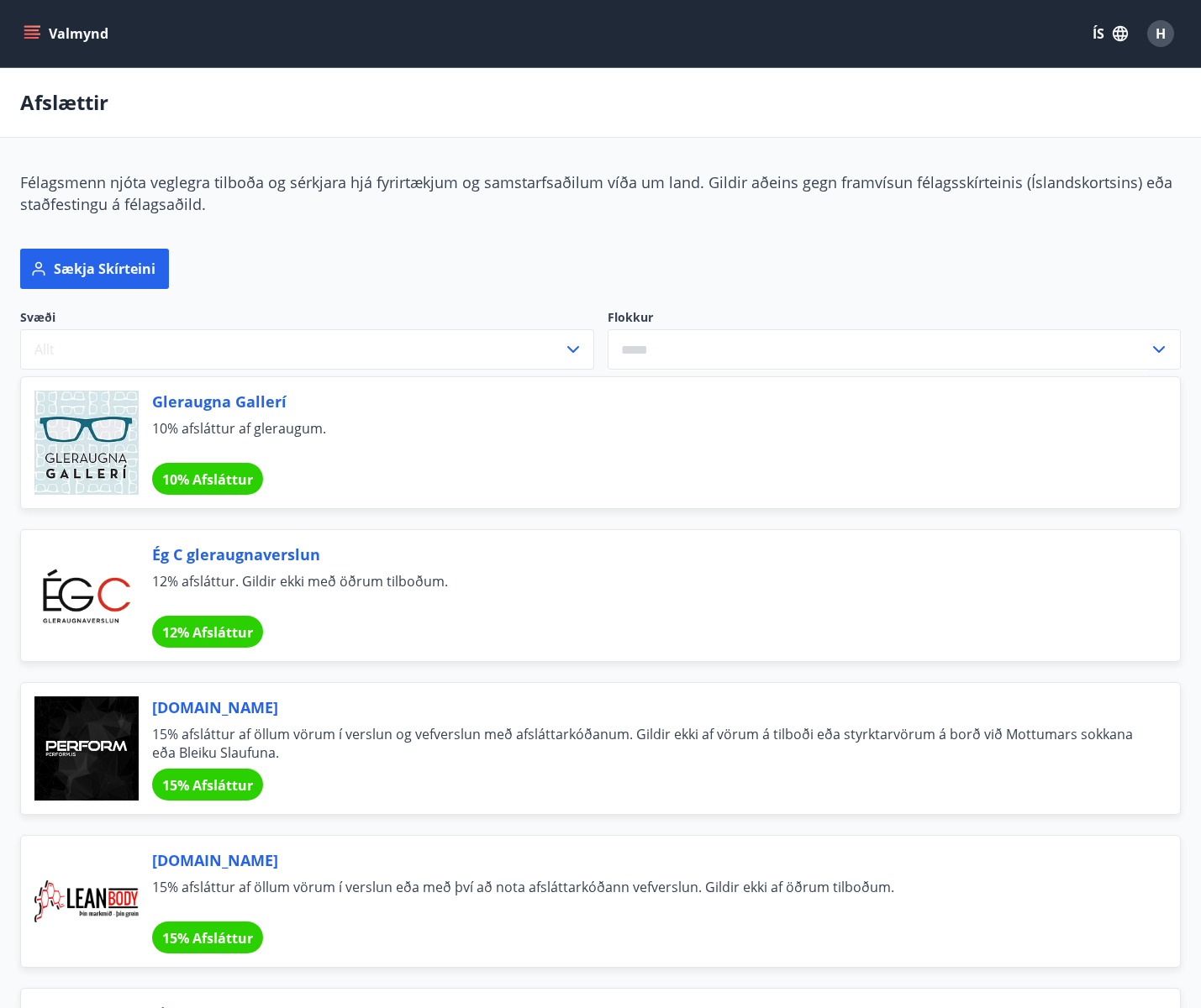
click at [1091, 42] on button "ÍS" at bounding box center [1110, 34] width 54 height 30
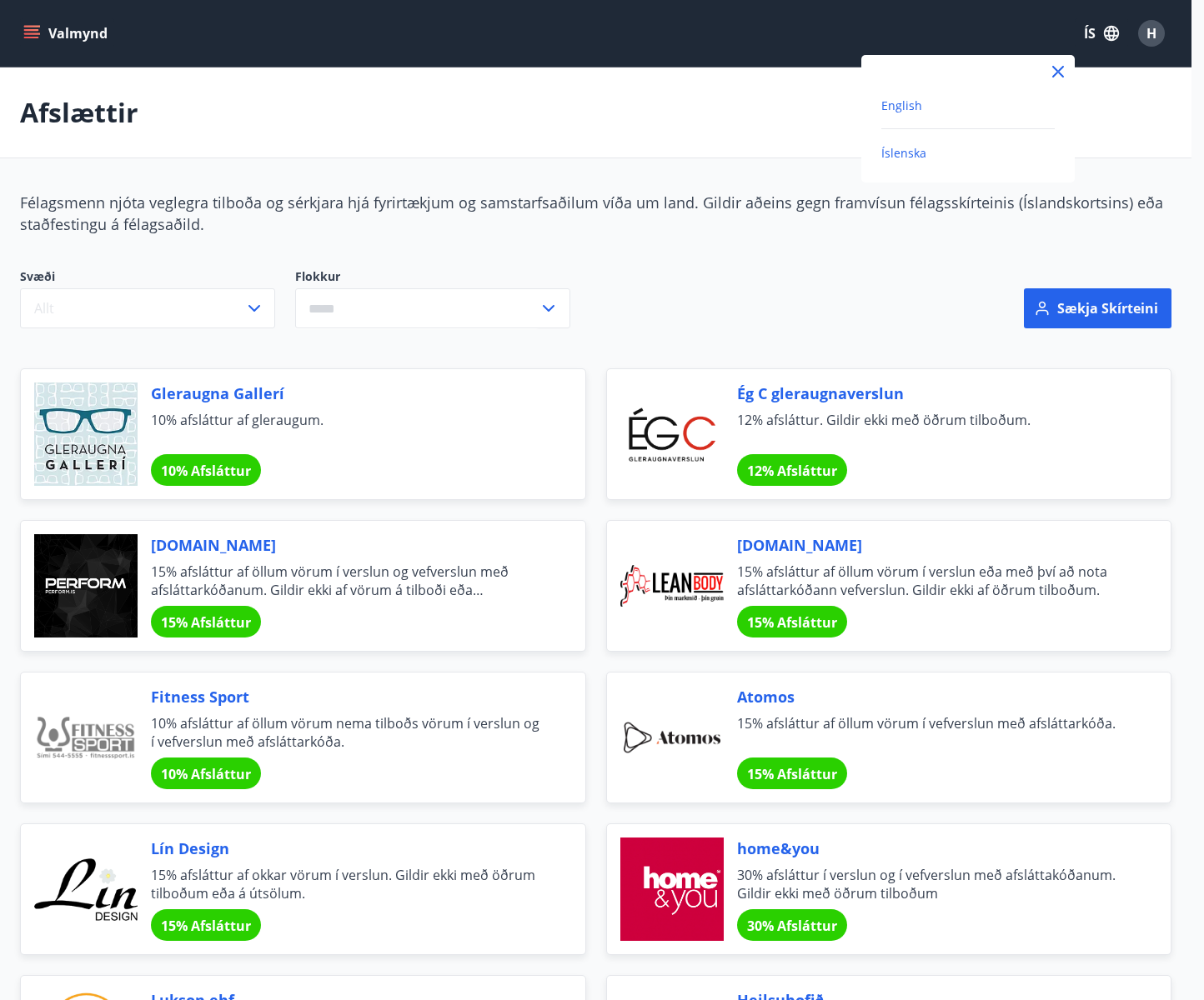
click at [910, 104] on span "English" at bounding box center [902, 105] width 41 height 16
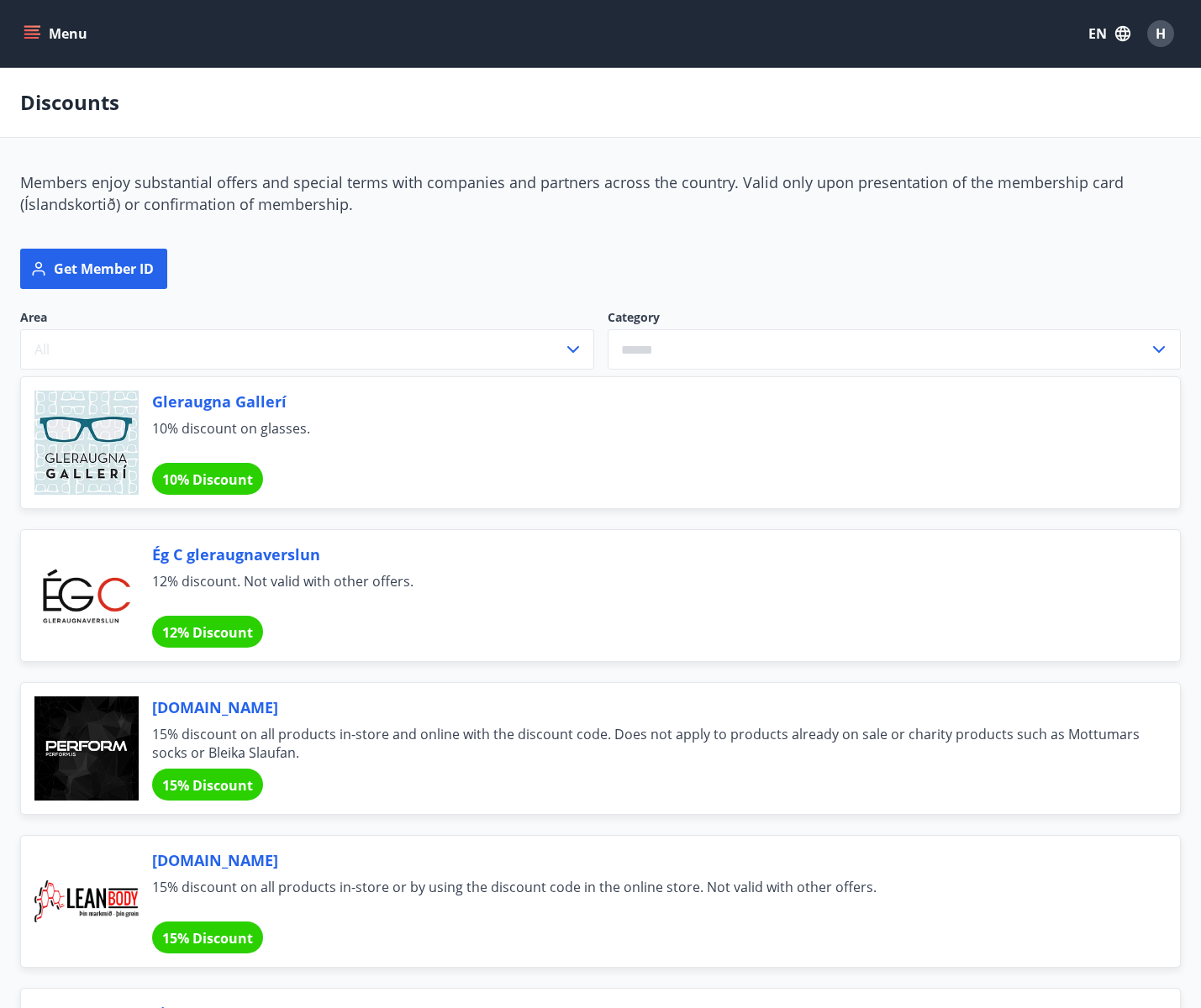
click at [43, 36] on button "Menu" at bounding box center [57, 34] width 74 height 30
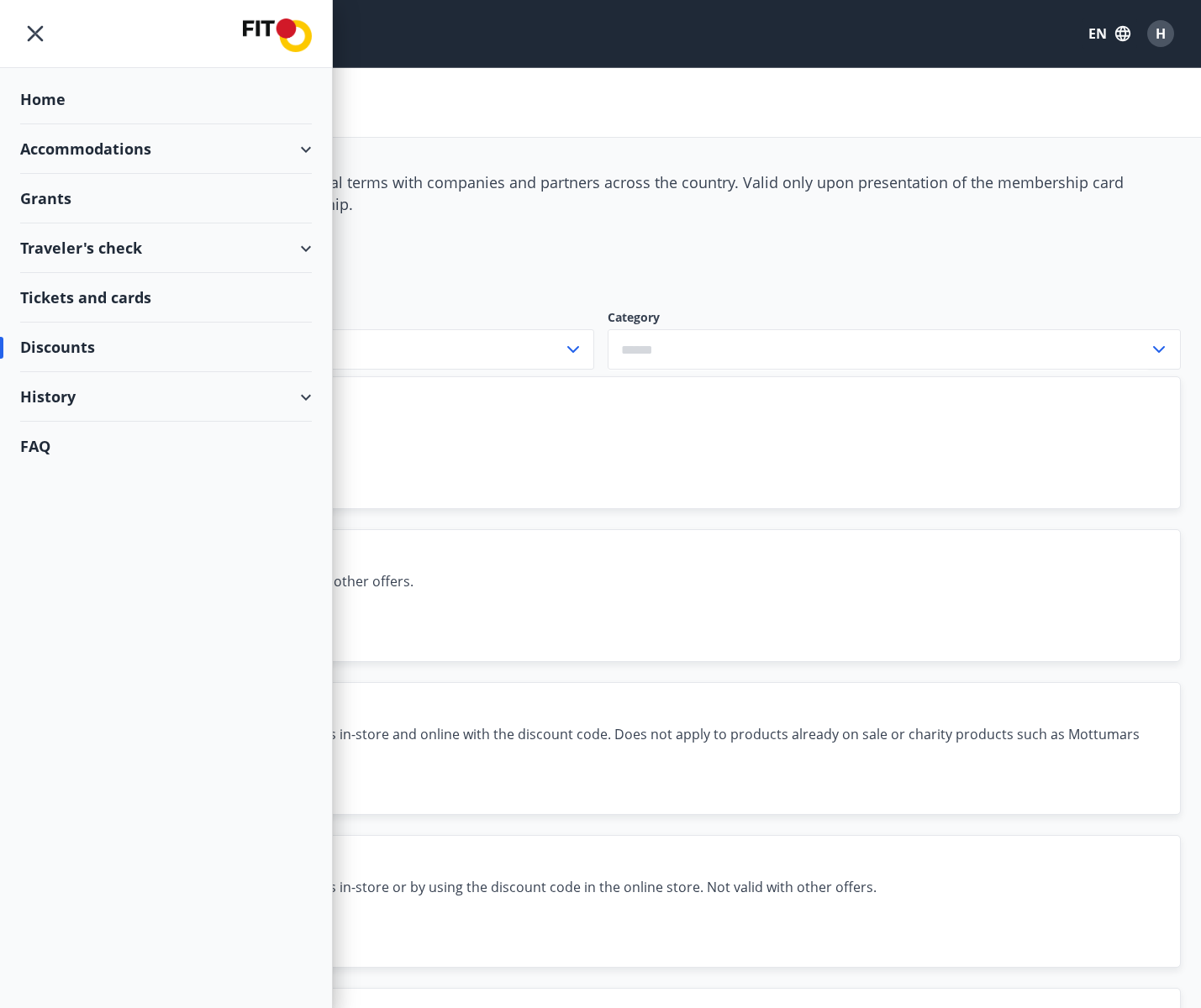
click at [519, 138] on div "Discounts" at bounding box center [600, 103] width 1201 height 70
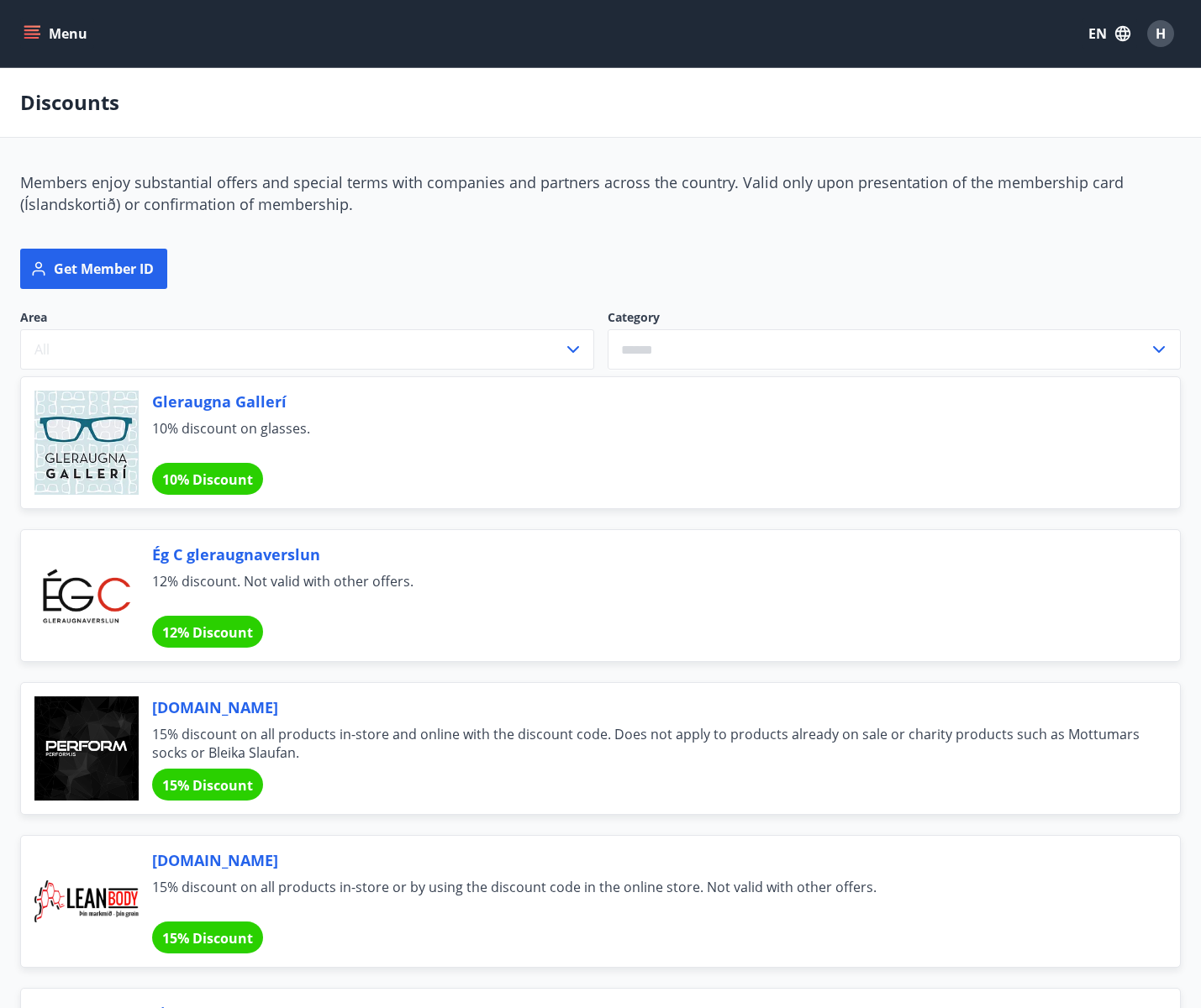
click at [292, 455] on div "Gleraugna Gallerí 10% discount on glasses. 10% Discount" at bounding box center [646, 443] width 988 height 105
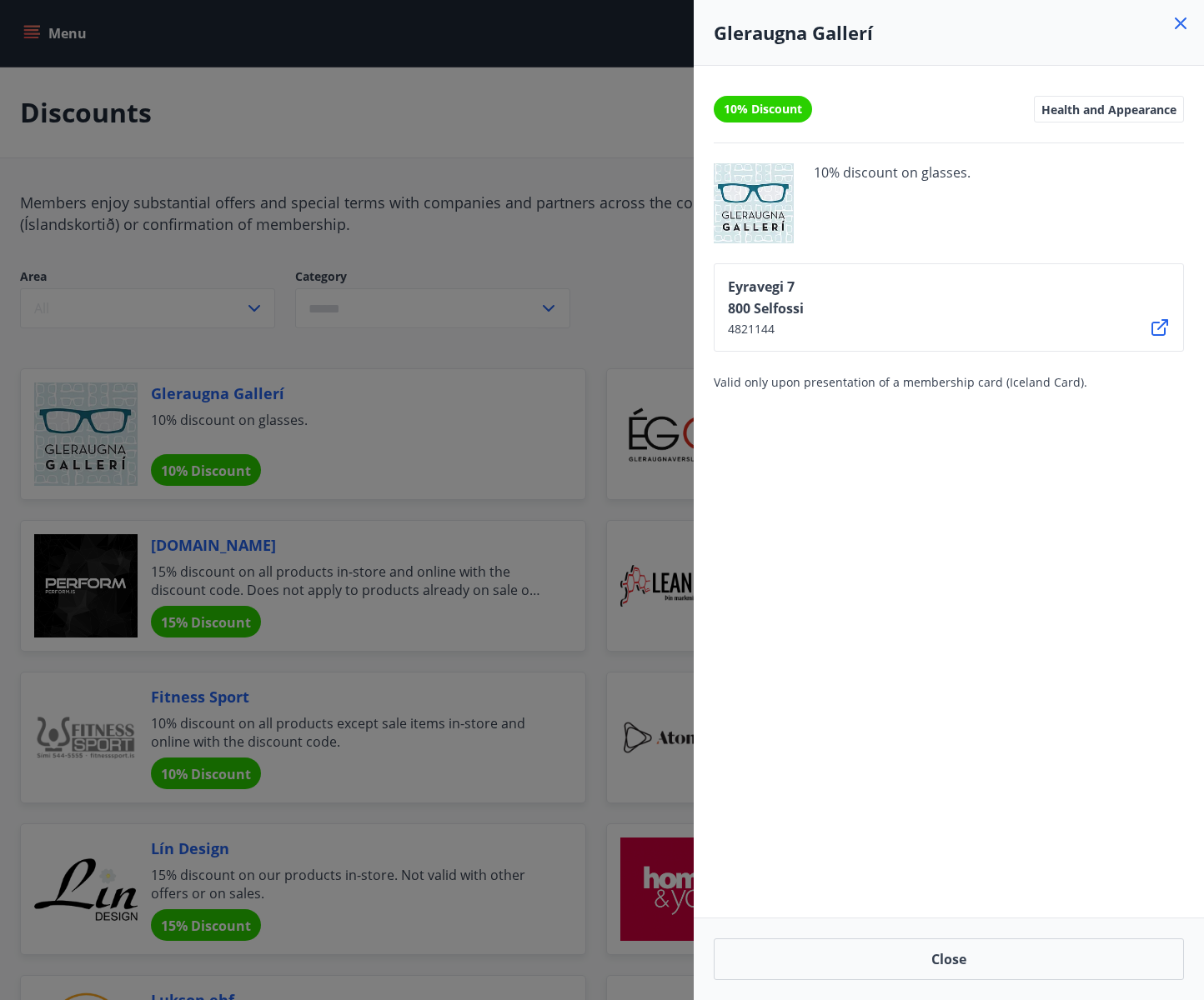
click at [471, 515] on div at bounding box center [602, 500] width 1204 height 1000
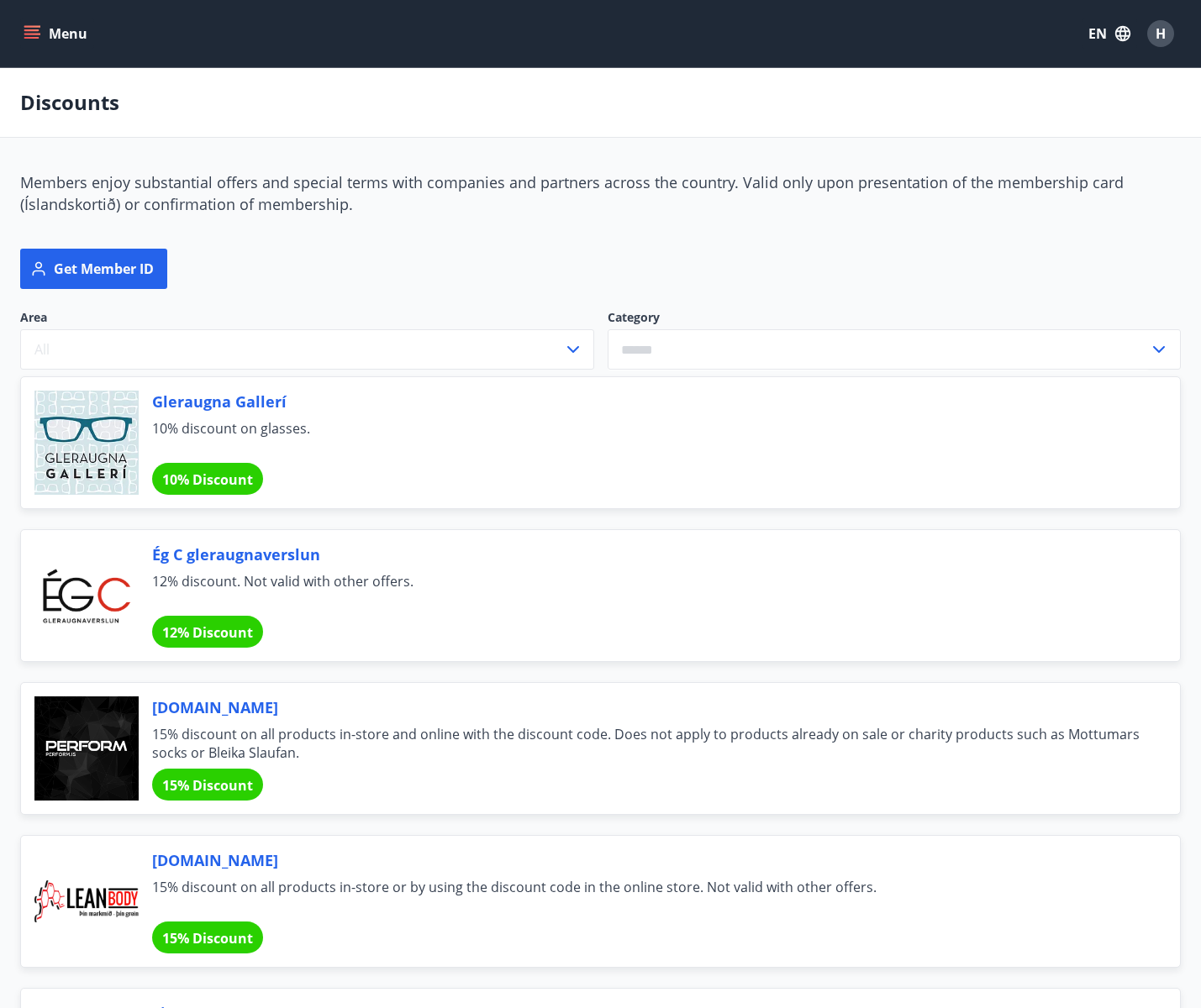
click at [439, 461] on div "Gleraugna Gallerí 10% discount on glasses. 10% Discount" at bounding box center [646, 443] width 988 height 105
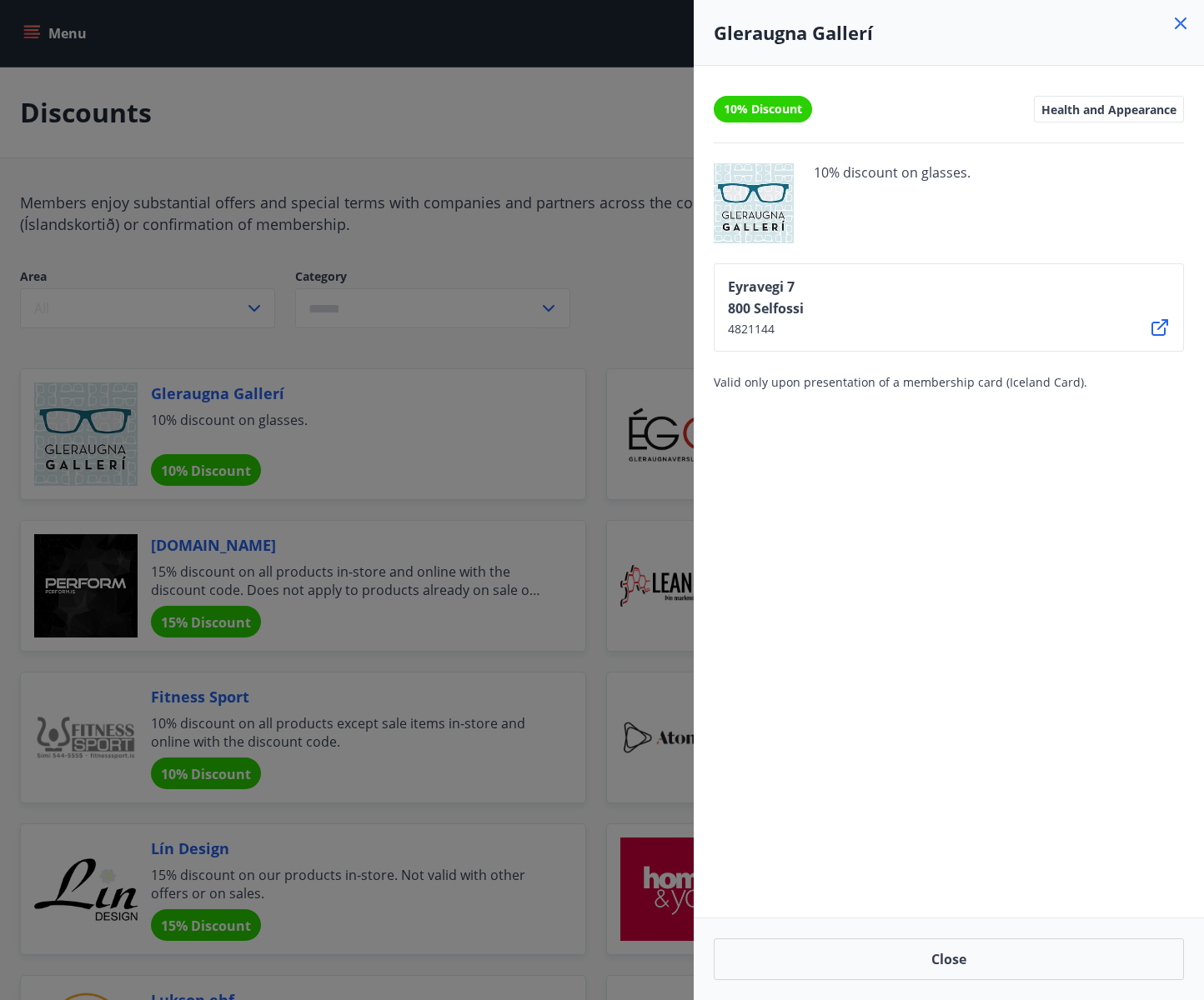
click at [510, 341] on div at bounding box center [602, 500] width 1204 height 1000
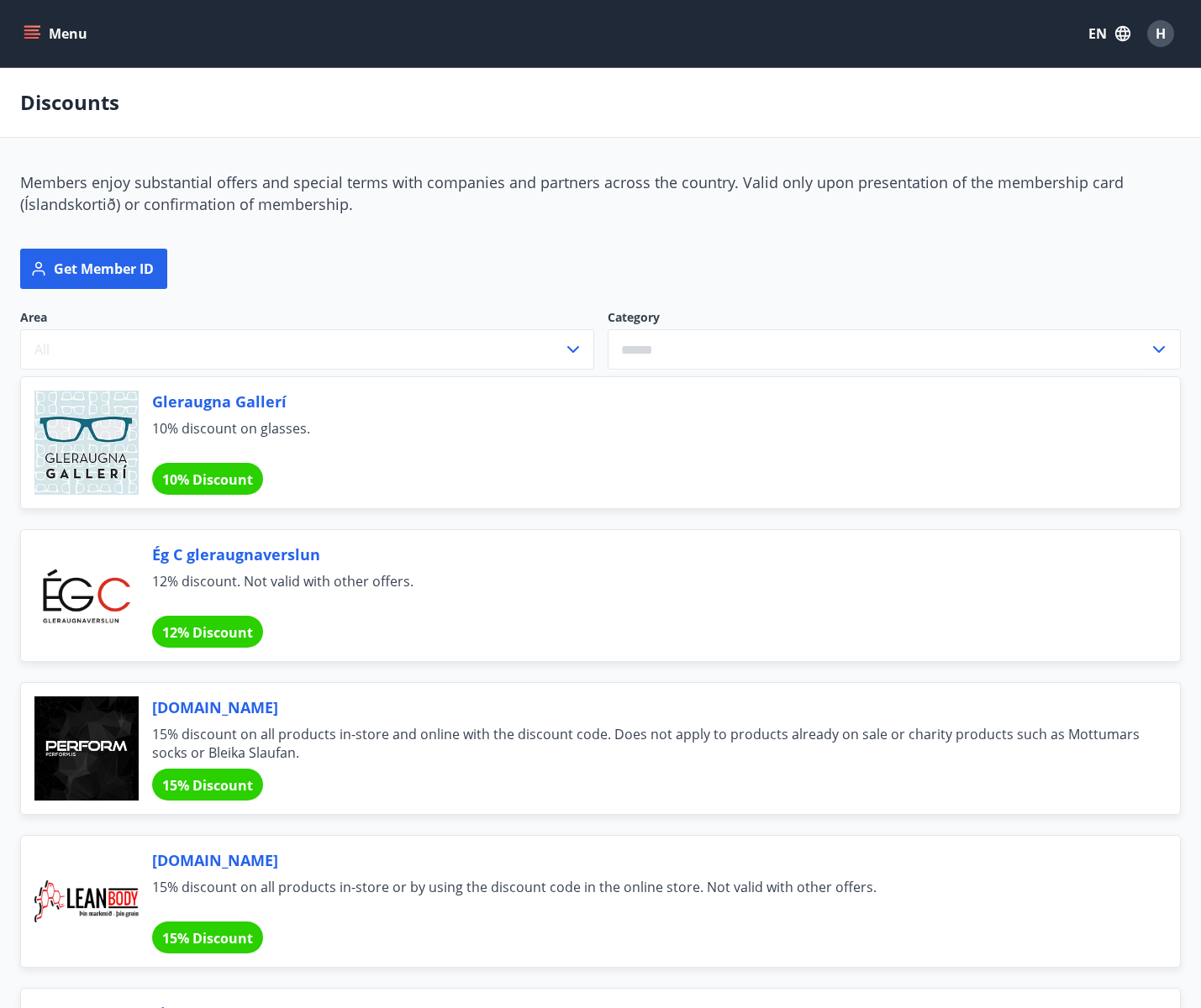
click at [782, 321] on div "Area All Category ​" at bounding box center [601, 339] width 1161 height 61
